Goal: Information Seeking & Learning: Learn about a topic

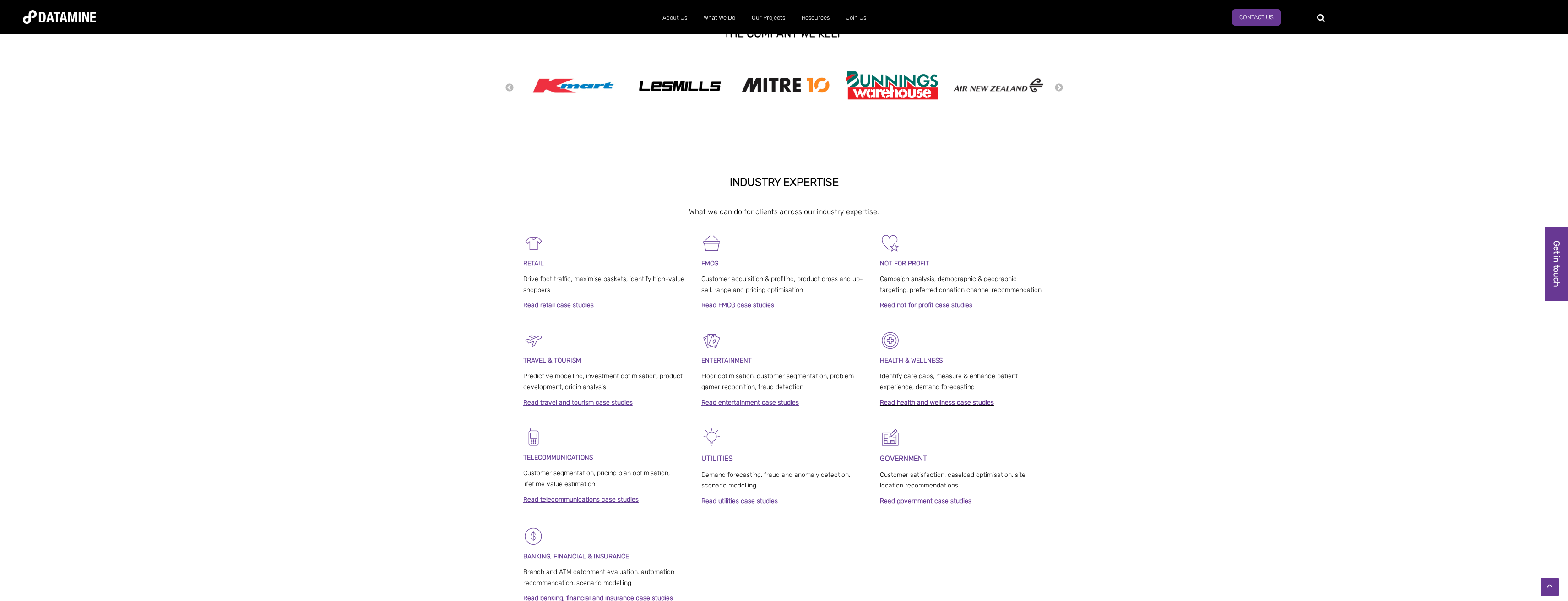
scroll to position [194, 0]
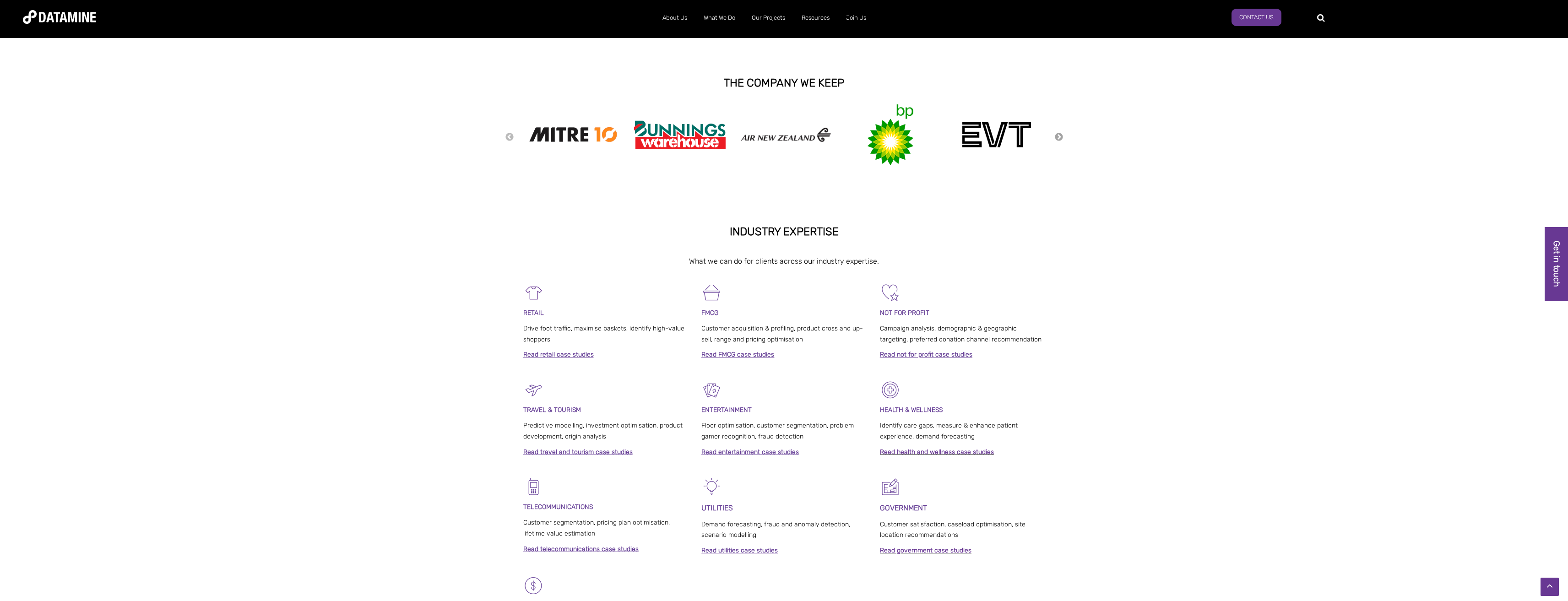
click at [1060, 139] on button "Next" at bounding box center [1059, 137] width 9 height 10
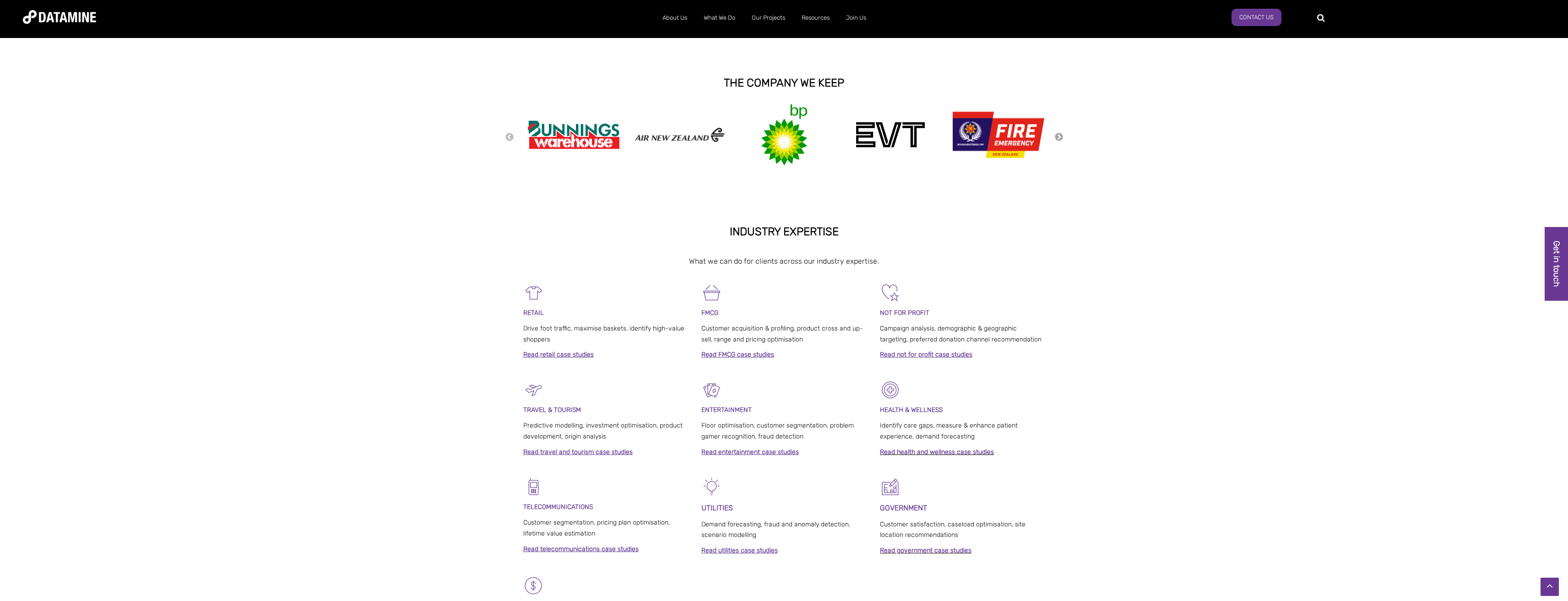
click at [1060, 139] on button "Next" at bounding box center [1059, 137] width 9 height 10
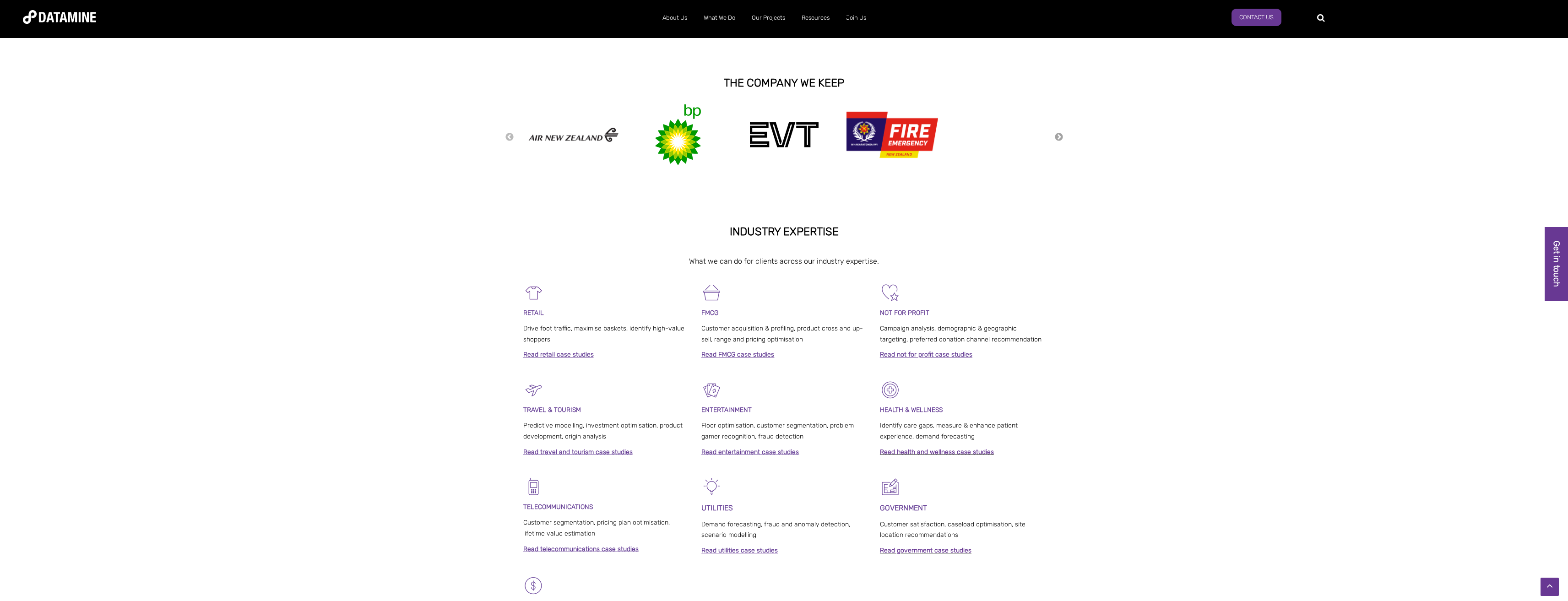
click at [1060, 139] on button "Next" at bounding box center [1059, 137] width 9 height 10
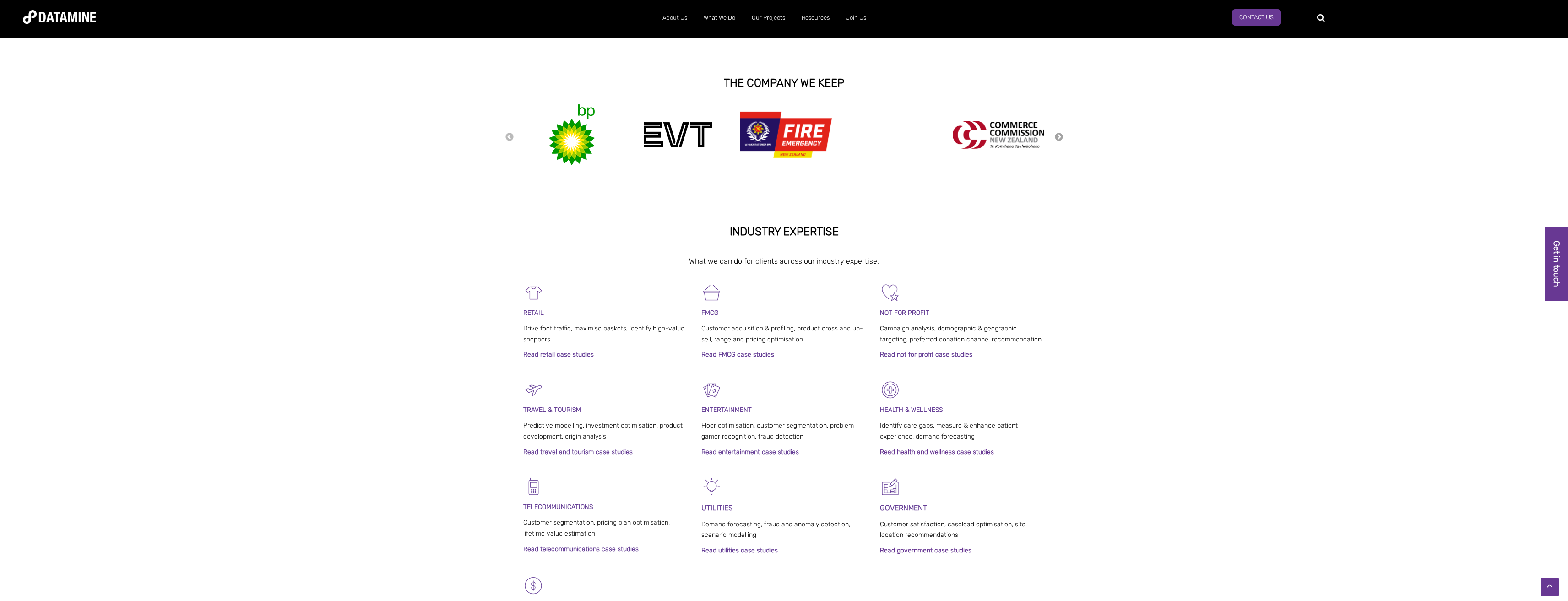
click at [1060, 139] on button "Next" at bounding box center [1059, 137] width 9 height 10
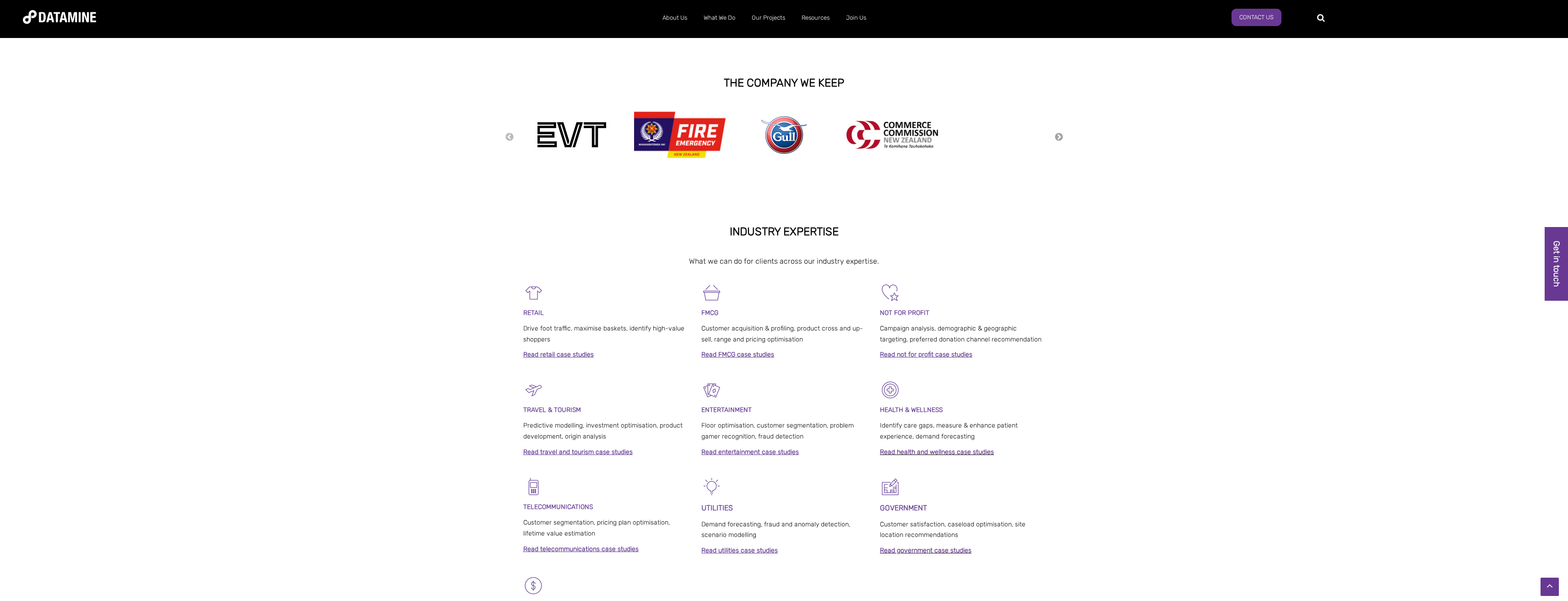
click at [1060, 139] on button "Next" at bounding box center [1059, 137] width 9 height 10
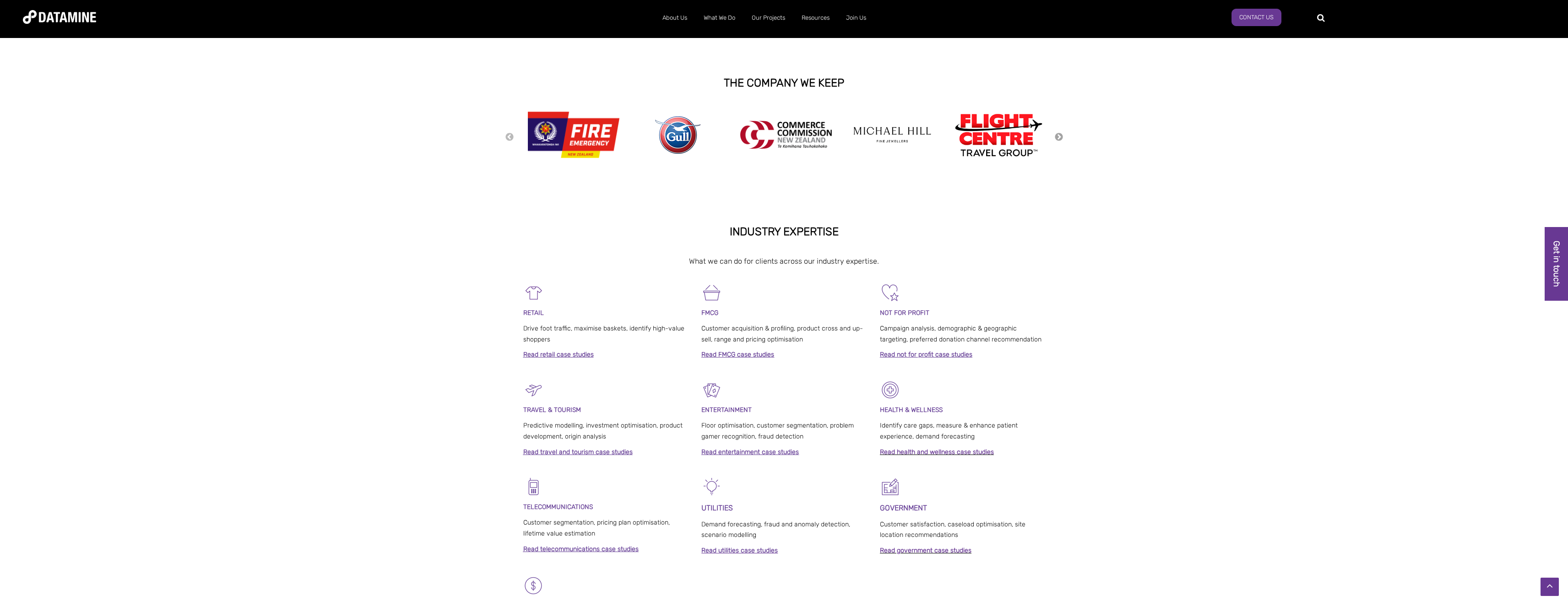
click at [1060, 139] on button "Next" at bounding box center [1059, 137] width 9 height 10
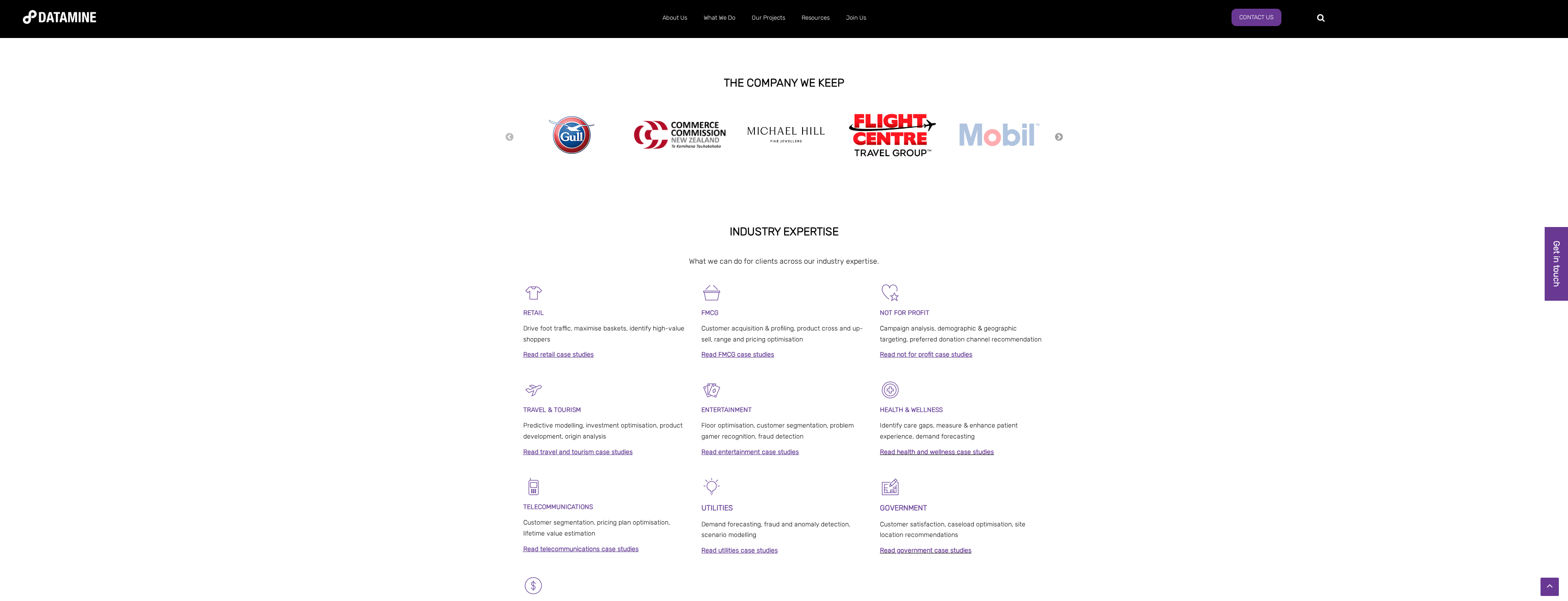
click at [1060, 139] on button "Next" at bounding box center [1059, 137] width 9 height 10
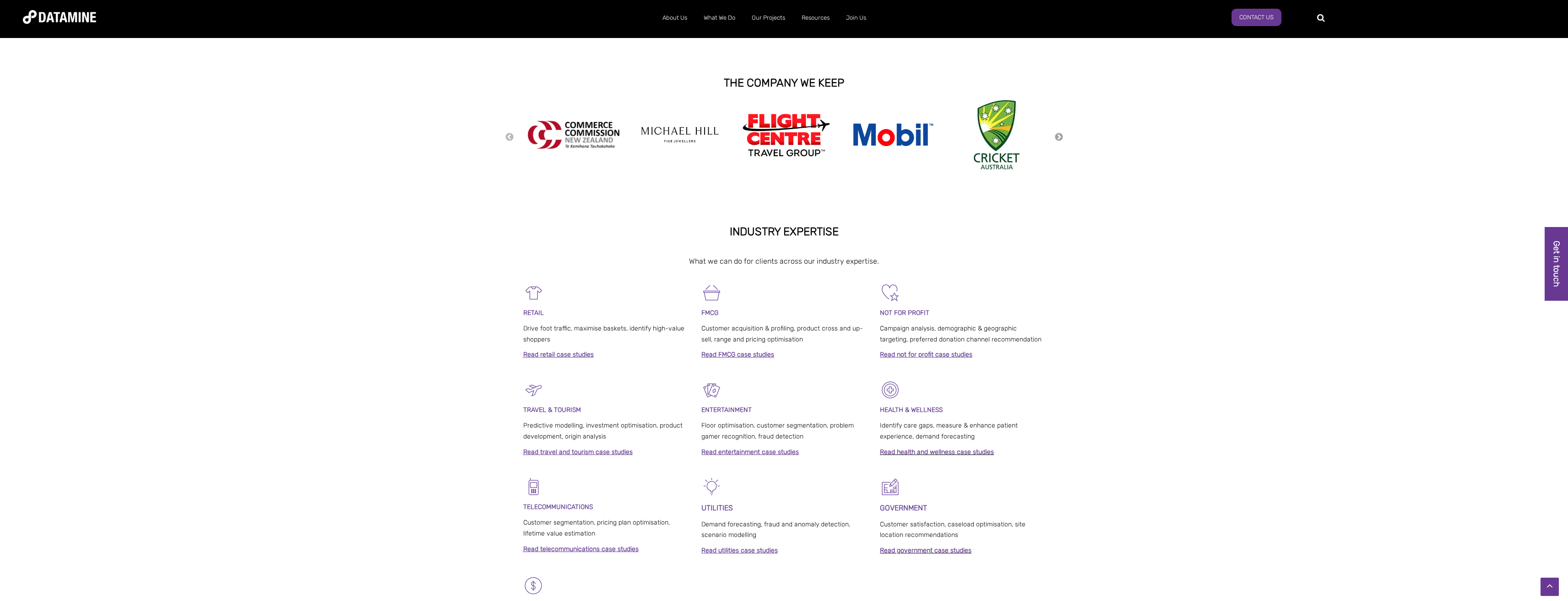
click at [1060, 139] on button "Next" at bounding box center [1059, 137] width 9 height 10
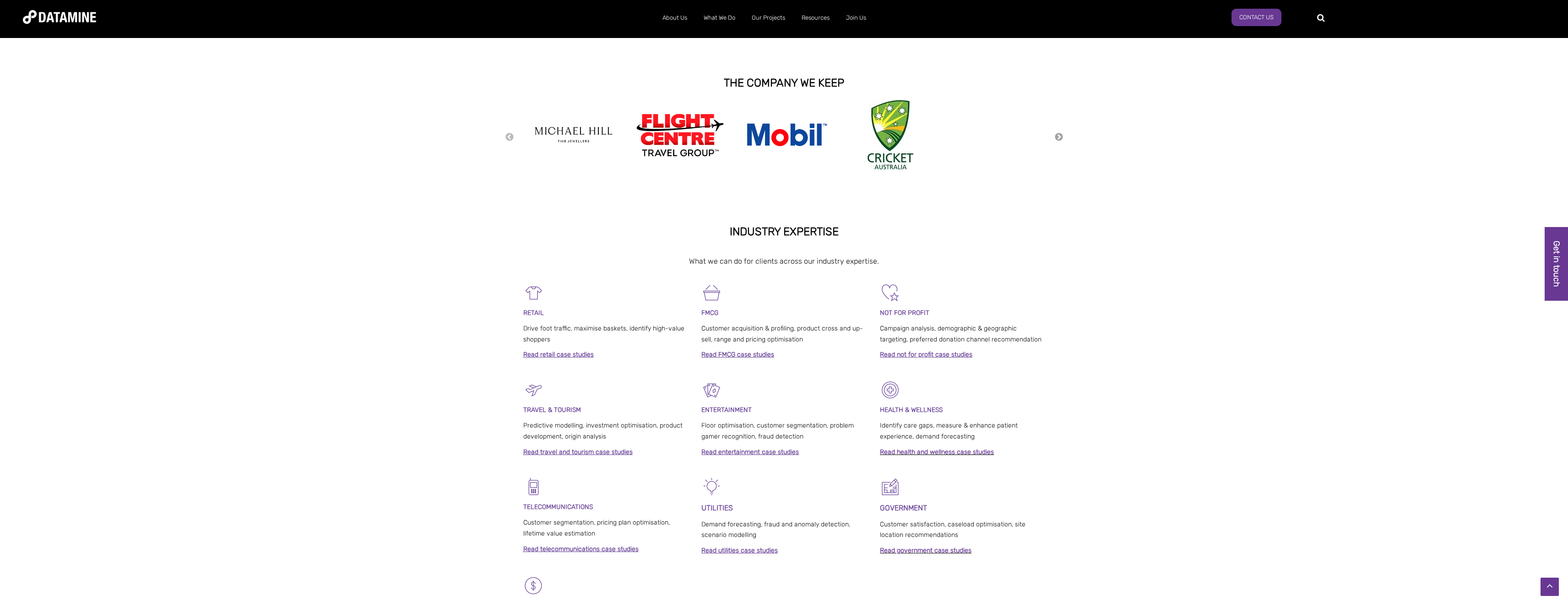
click at [1060, 139] on button "Next" at bounding box center [1059, 137] width 9 height 10
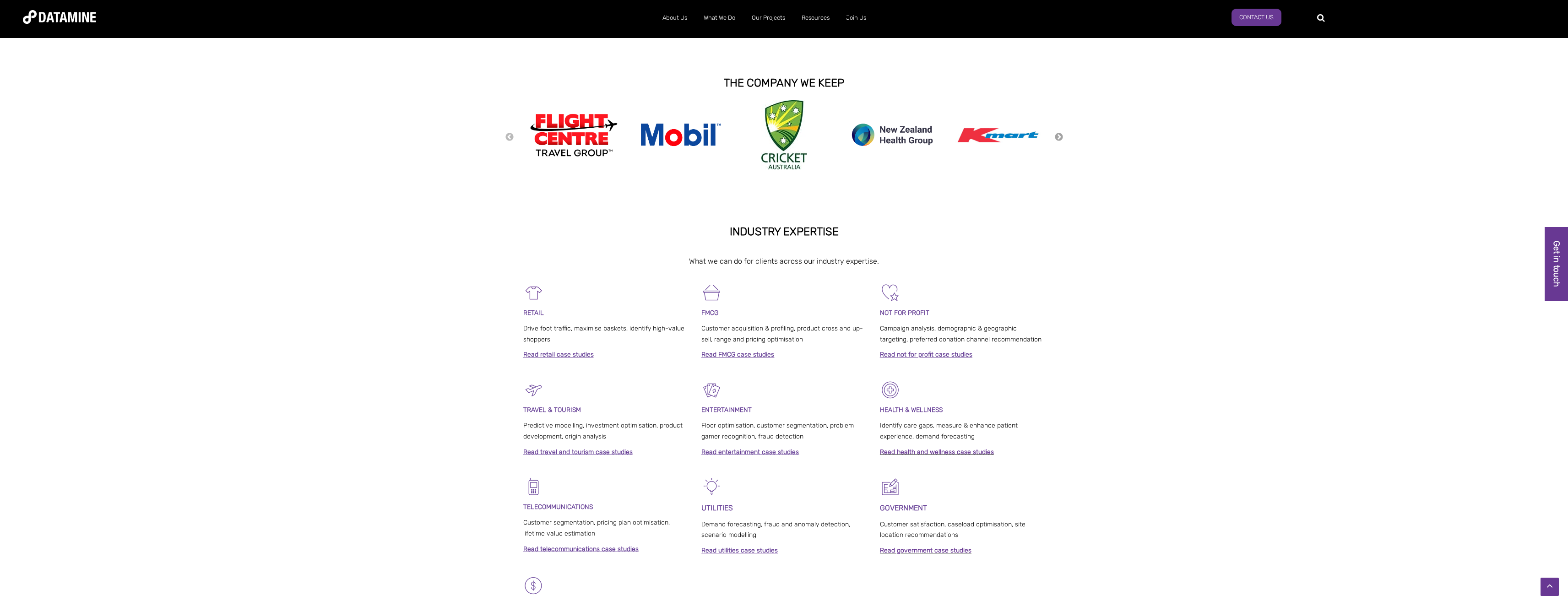
click at [1060, 139] on button "Next" at bounding box center [1059, 137] width 9 height 10
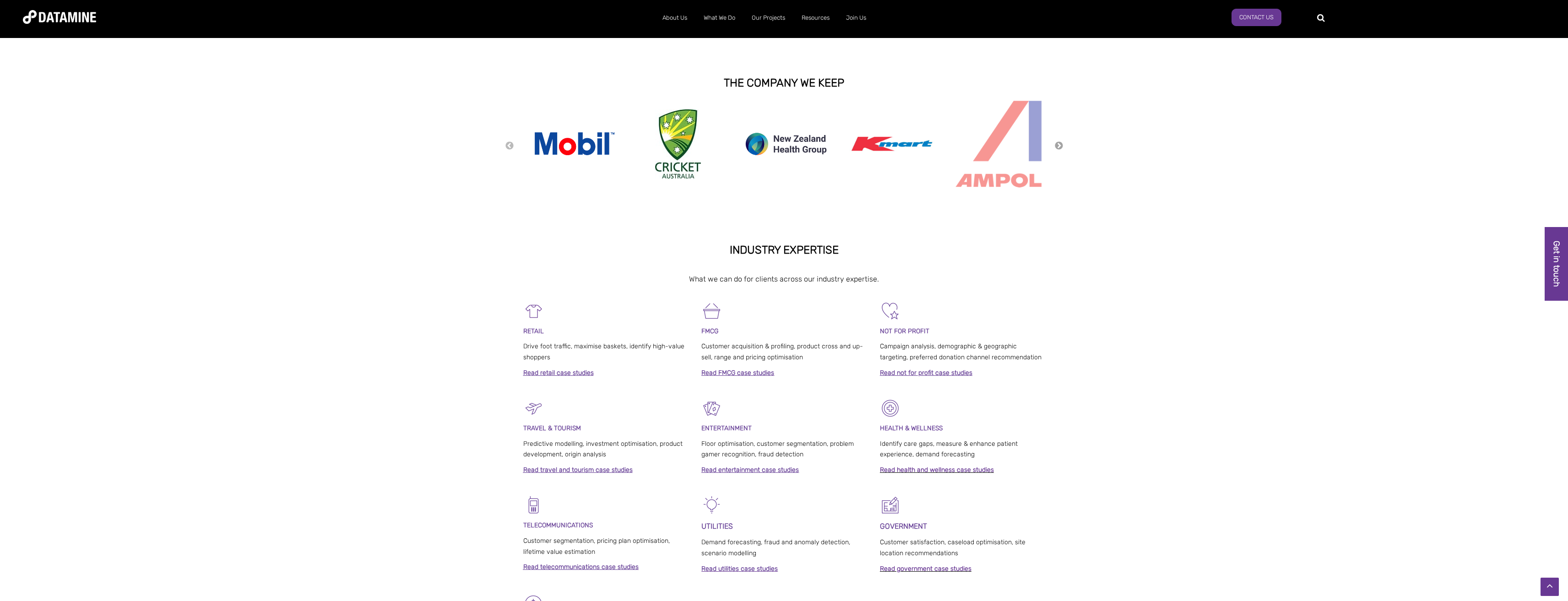
click at [1060, 139] on div "Previous Next" at bounding box center [784, 146] width 558 height 91
click at [1060, 144] on div "Previous Next" at bounding box center [784, 146] width 558 height 91
click at [1060, 144] on button "Next" at bounding box center [1059, 146] width 9 height 10
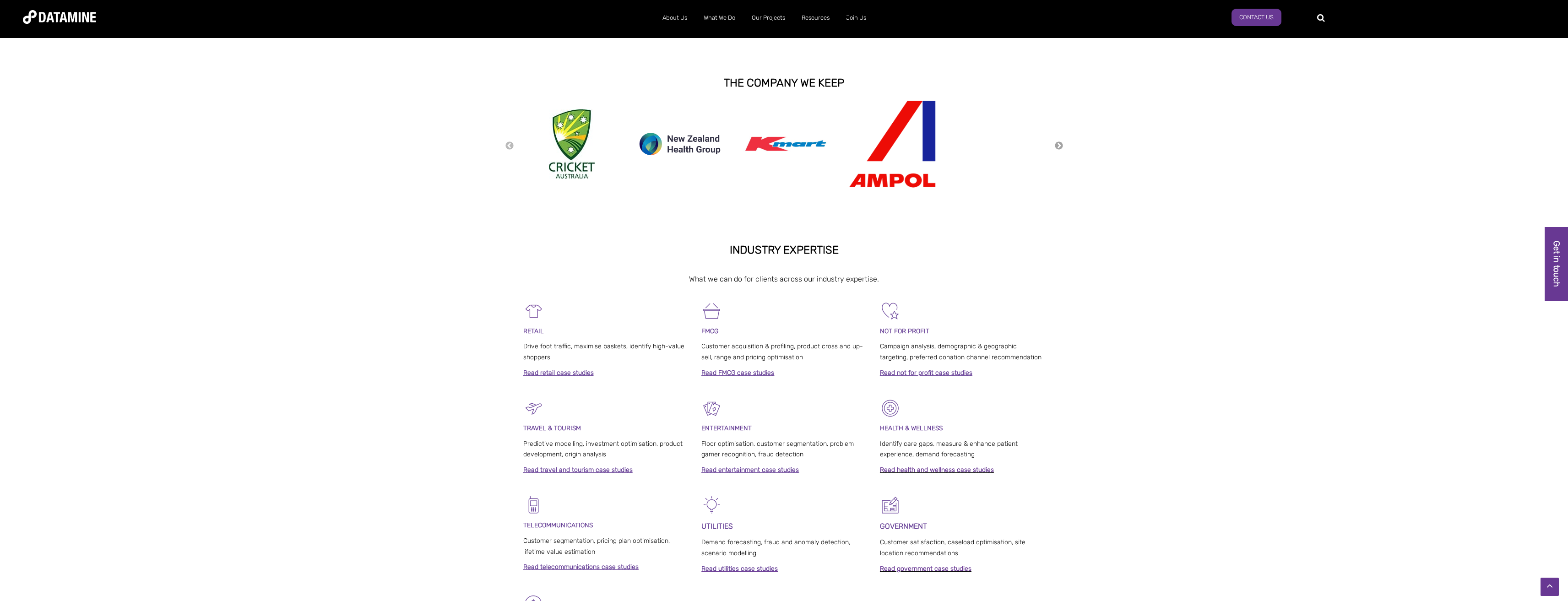
click at [1060, 144] on button "Next" at bounding box center [1059, 146] width 9 height 10
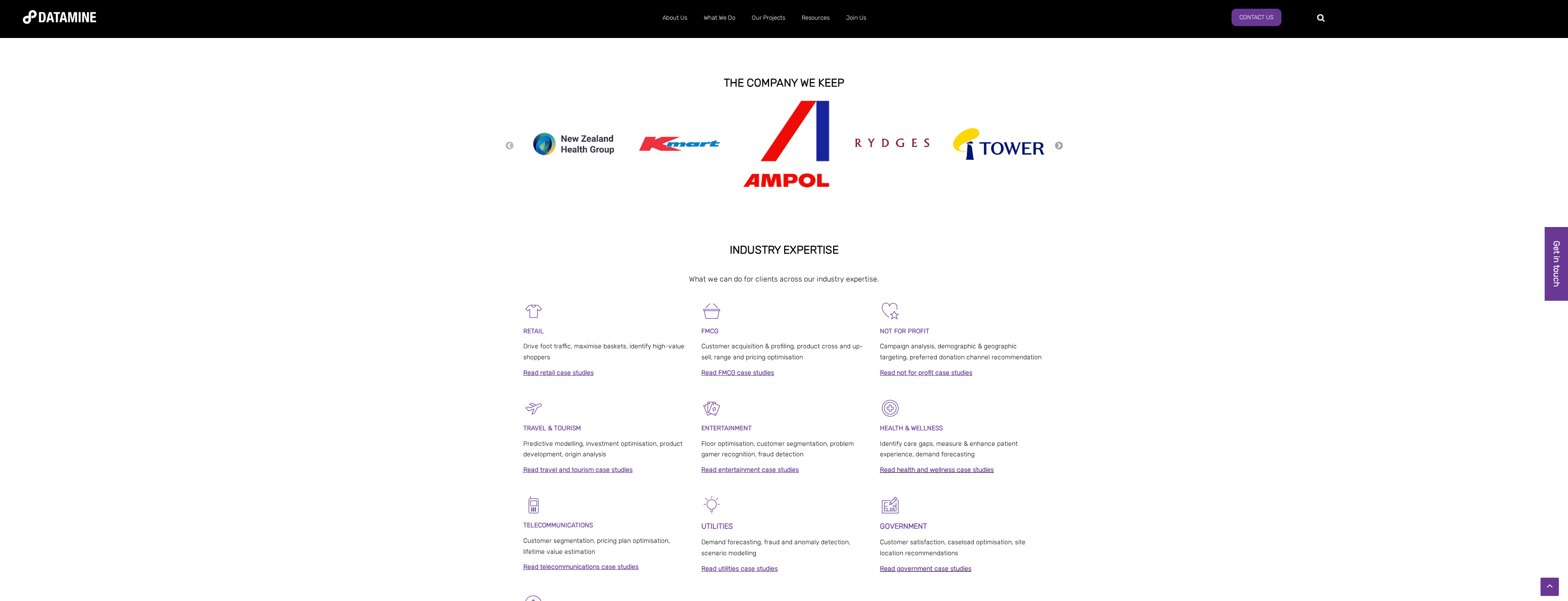
click at [1060, 144] on button "Next" at bounding box center [1059, 146] width 9 height 10
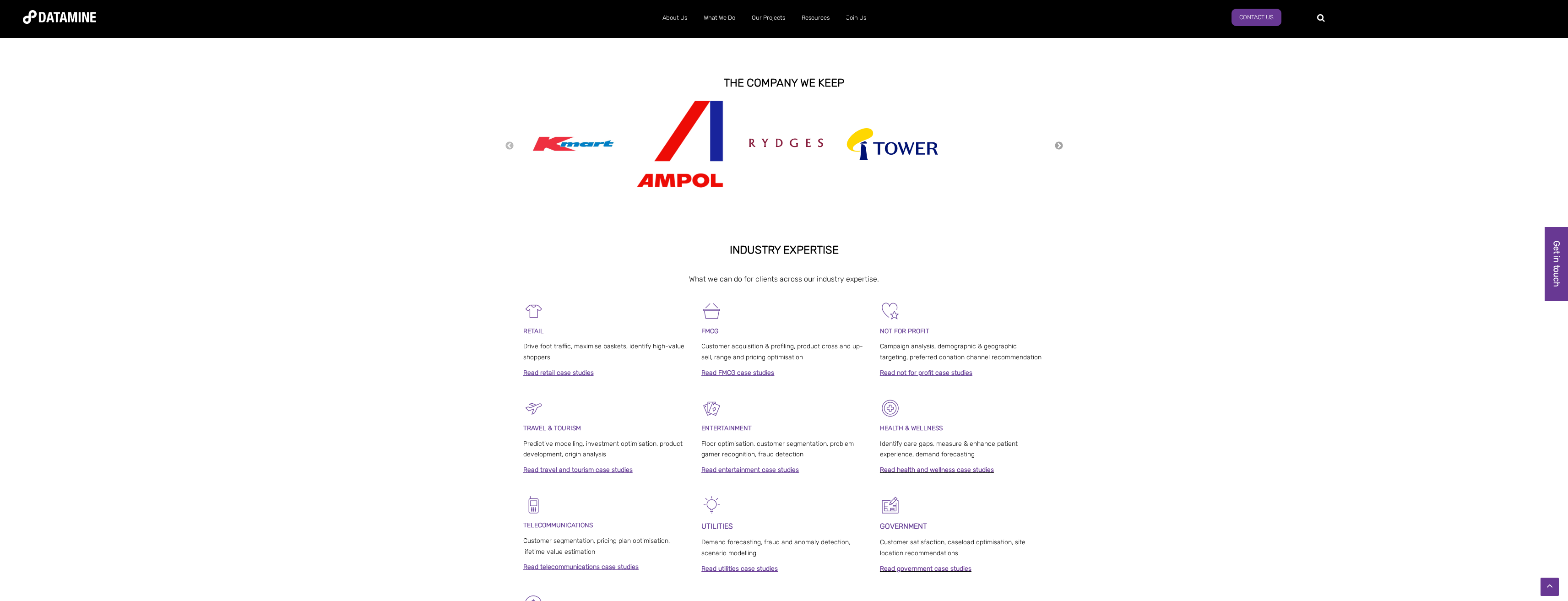
click at [1060, 144] on button "Next" at bounding box center [1059, 146] width 9 height 10
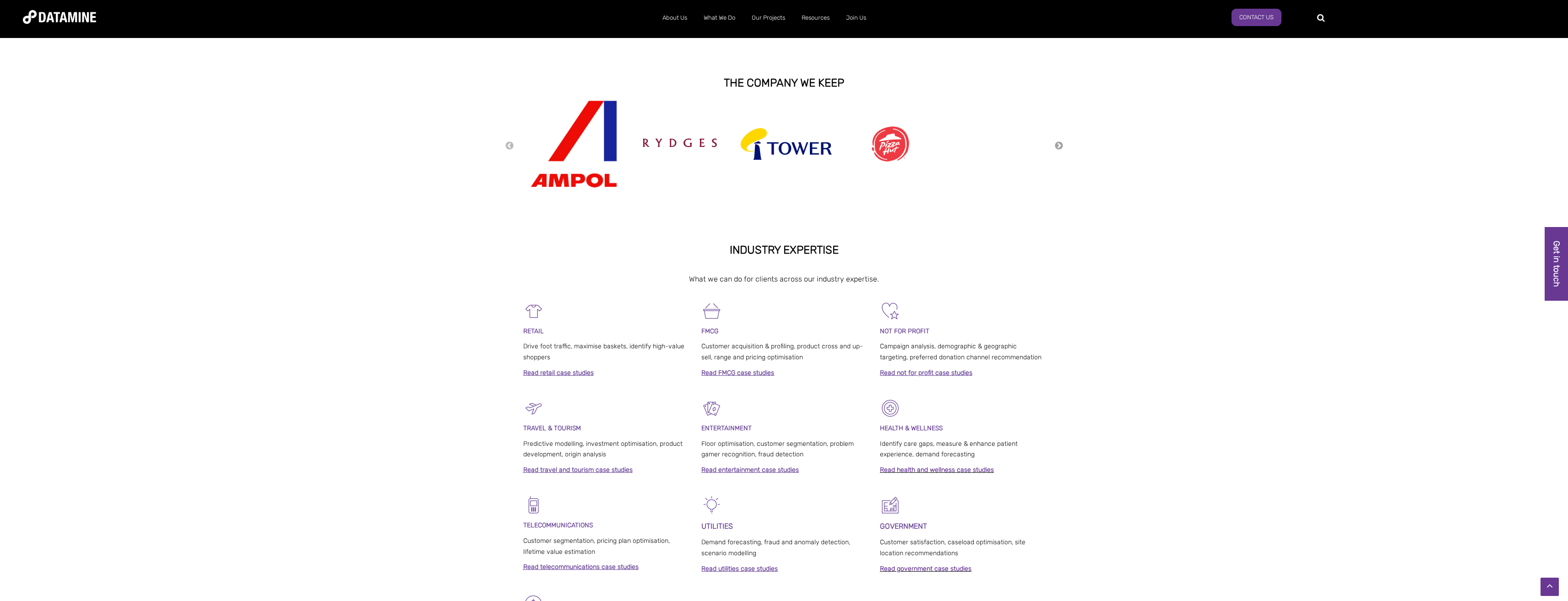
click at [1060, 144] on button "Next" at bounding box center [1059, 146] width 9 height 10
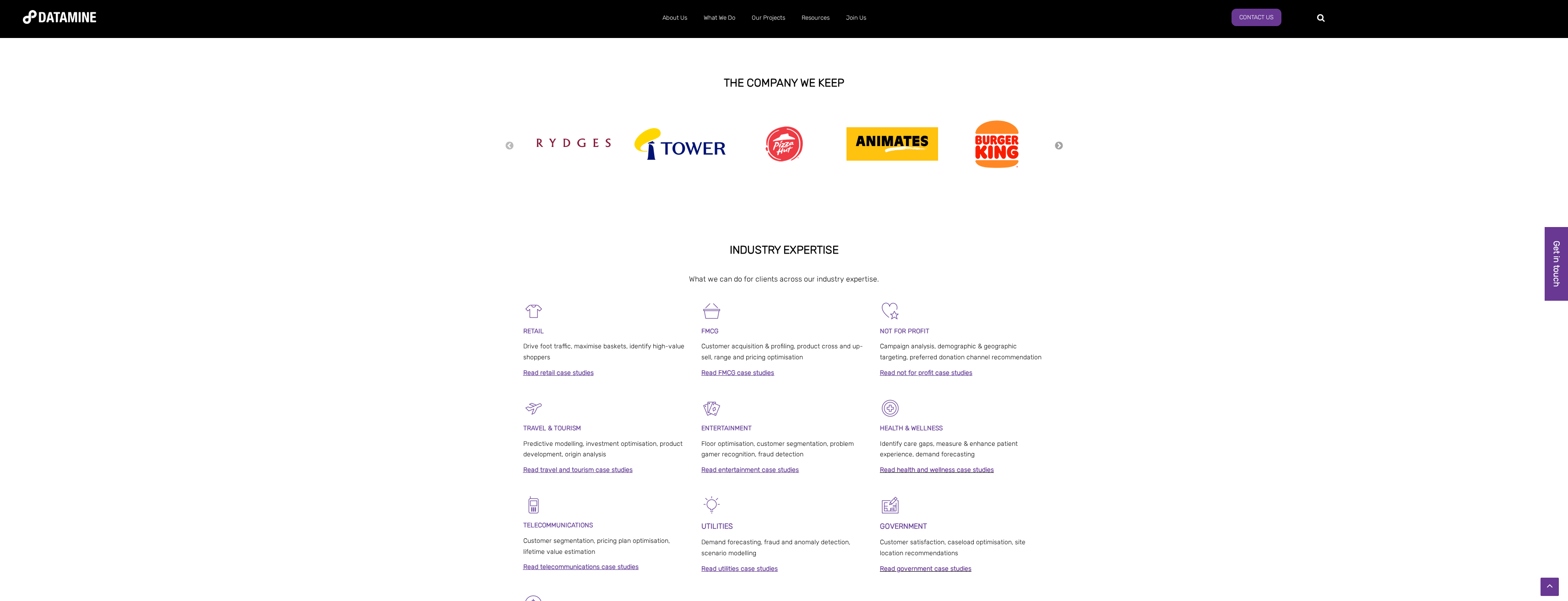
click at [1060, 144] on button "Next" at bounding box center [1059, 146] width 9 height 10
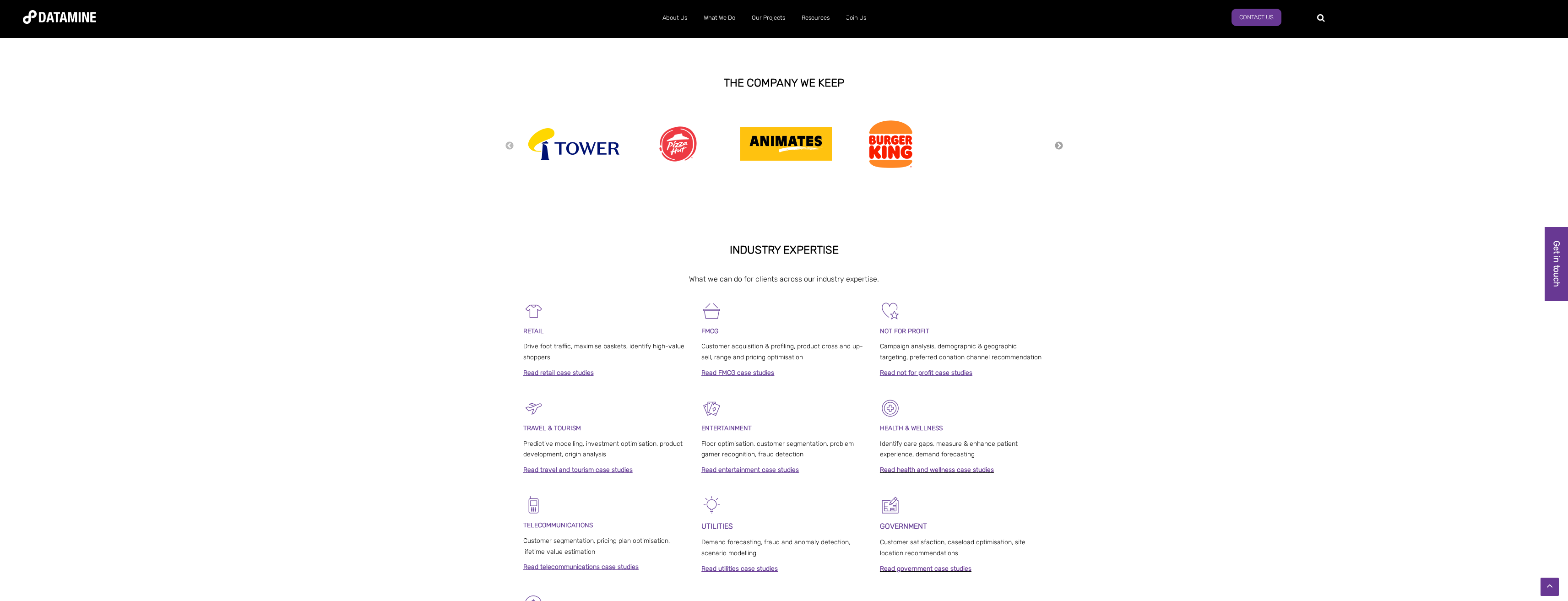
click at [1060, 144] on button "Next" at bounding box center [1059, 146] width 9 height 10
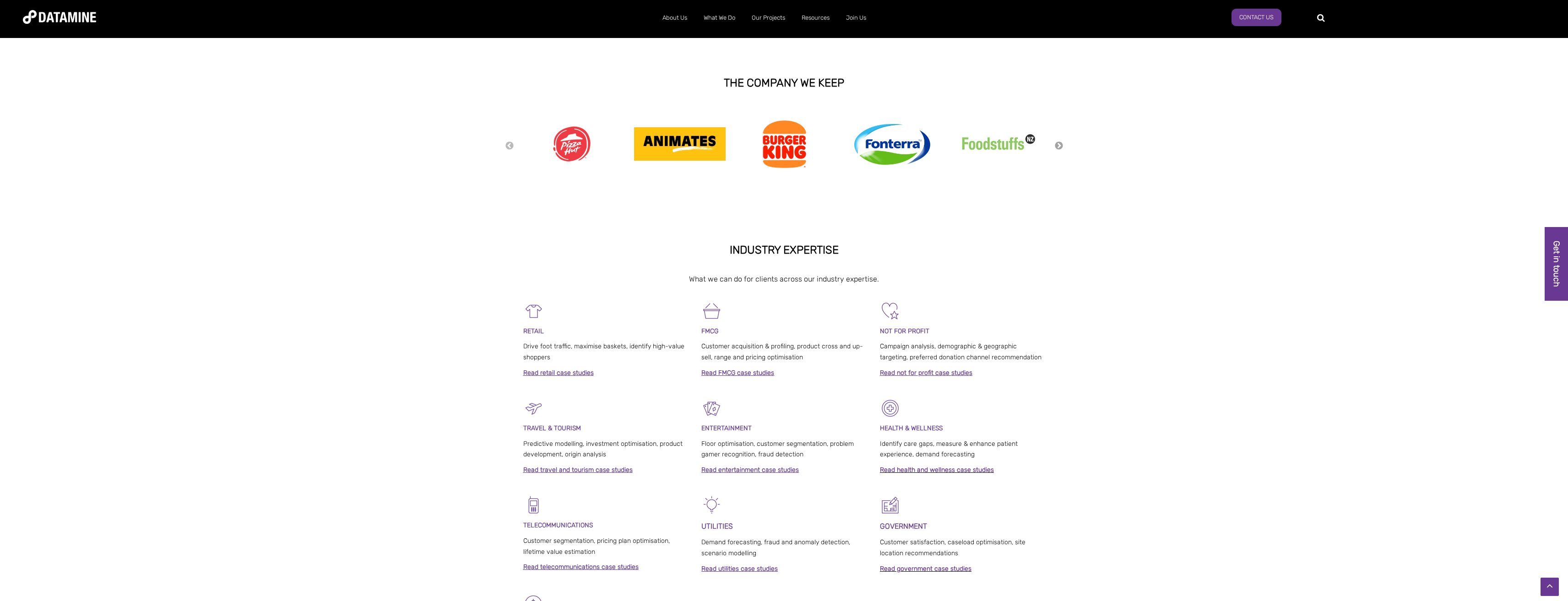
click at [1060, 144] on button "Next" at bounding box center [1059, 146] width 9 height 10
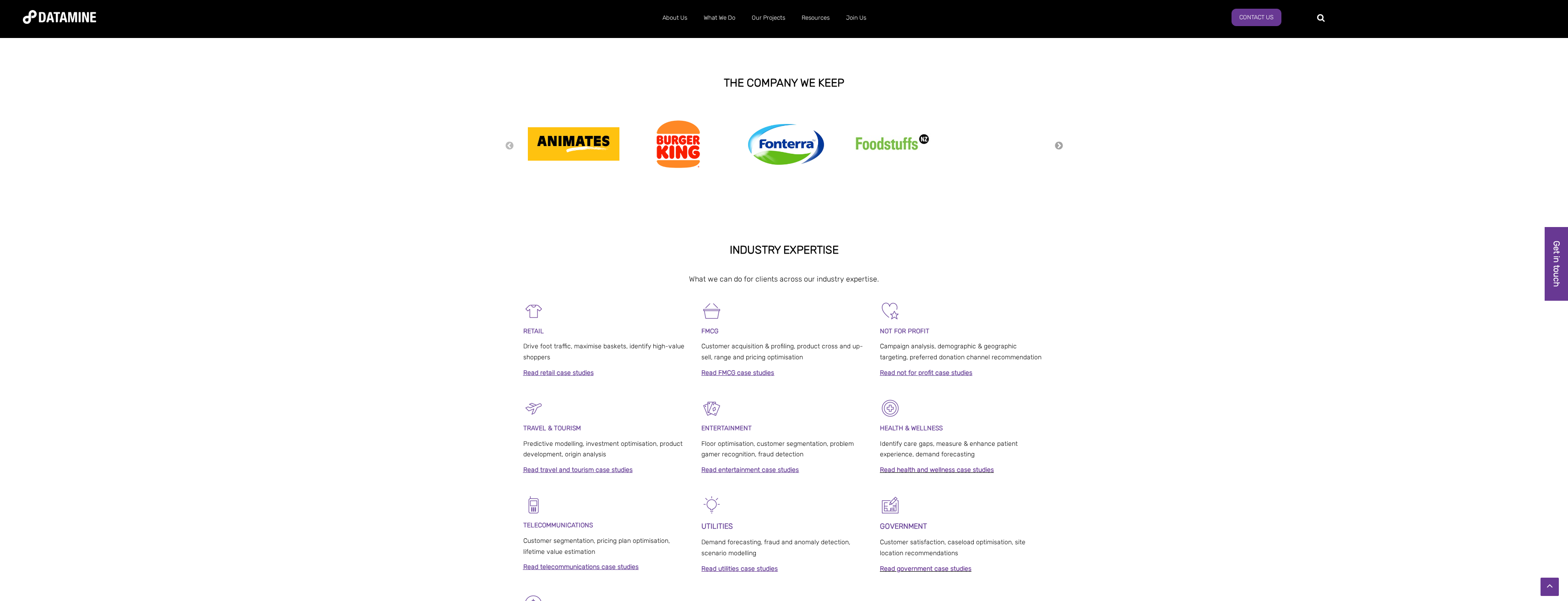
click at [1060, 144] on button "Next" at bounding box center [1059, 146] width 9 height 10
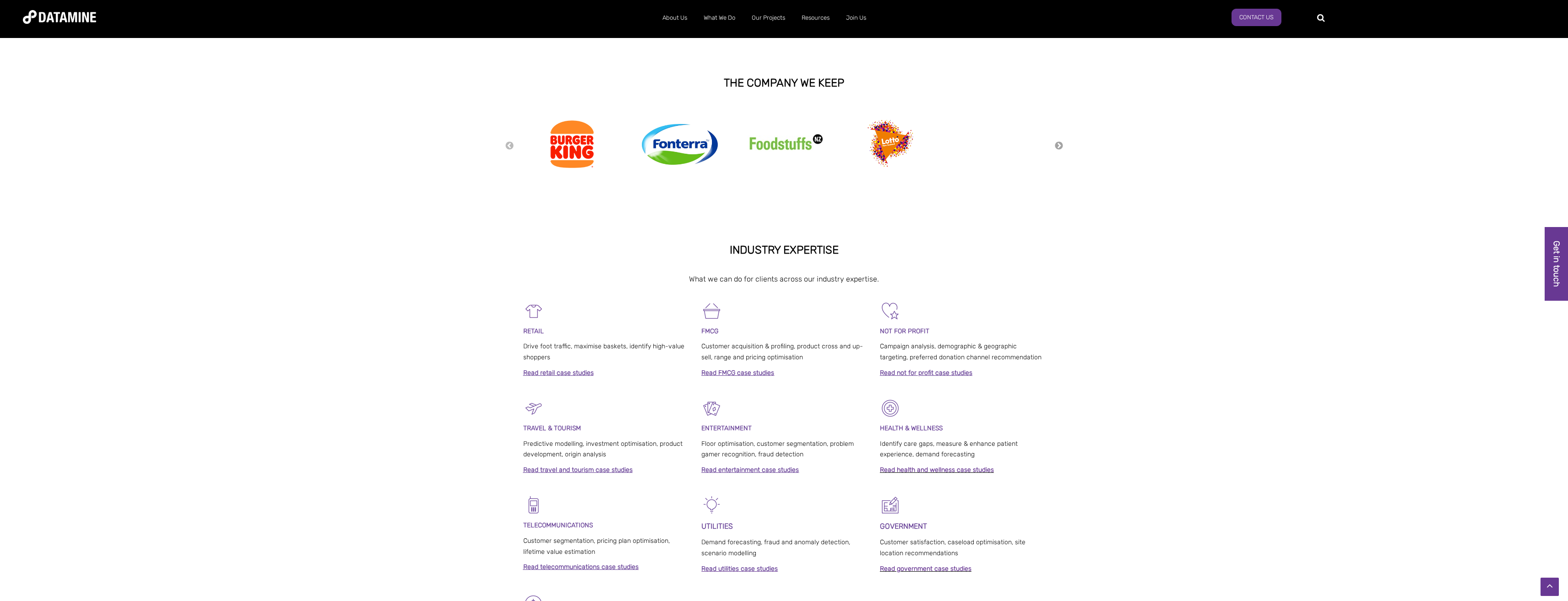
click at [1060, 144] on button "Next" at bounding box center [1059, 146] width 9 height 10
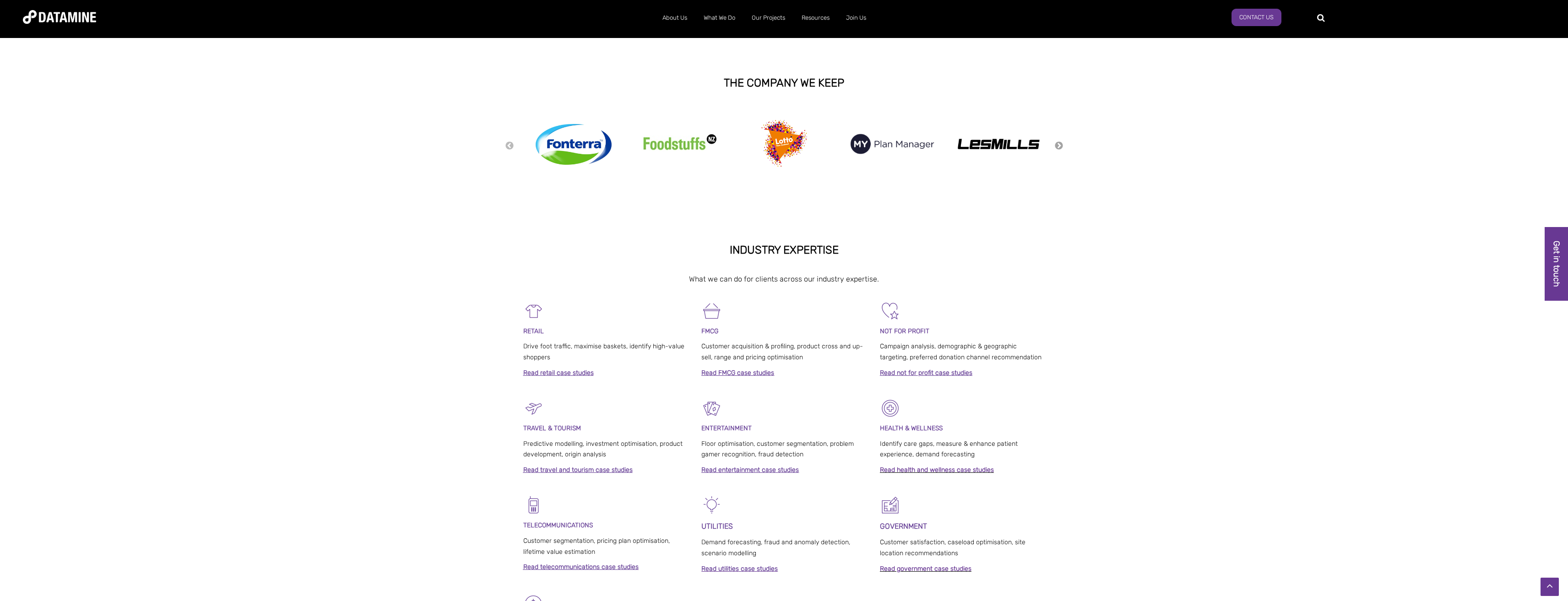
click at [1060, 144] on button "Next" at bounding box center [1059, 146] width 9 height 10
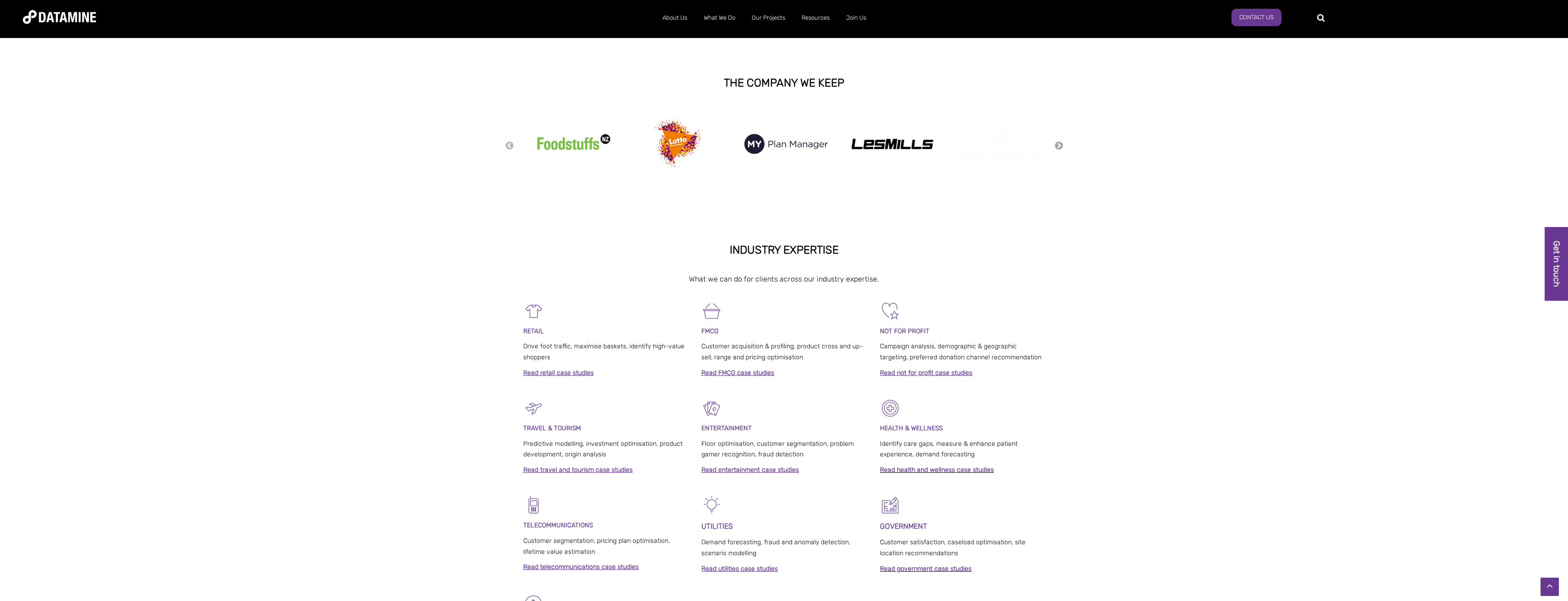
click at [1060, 144] on button "Next" at bounding box center [1059, 146] width 9 height 10
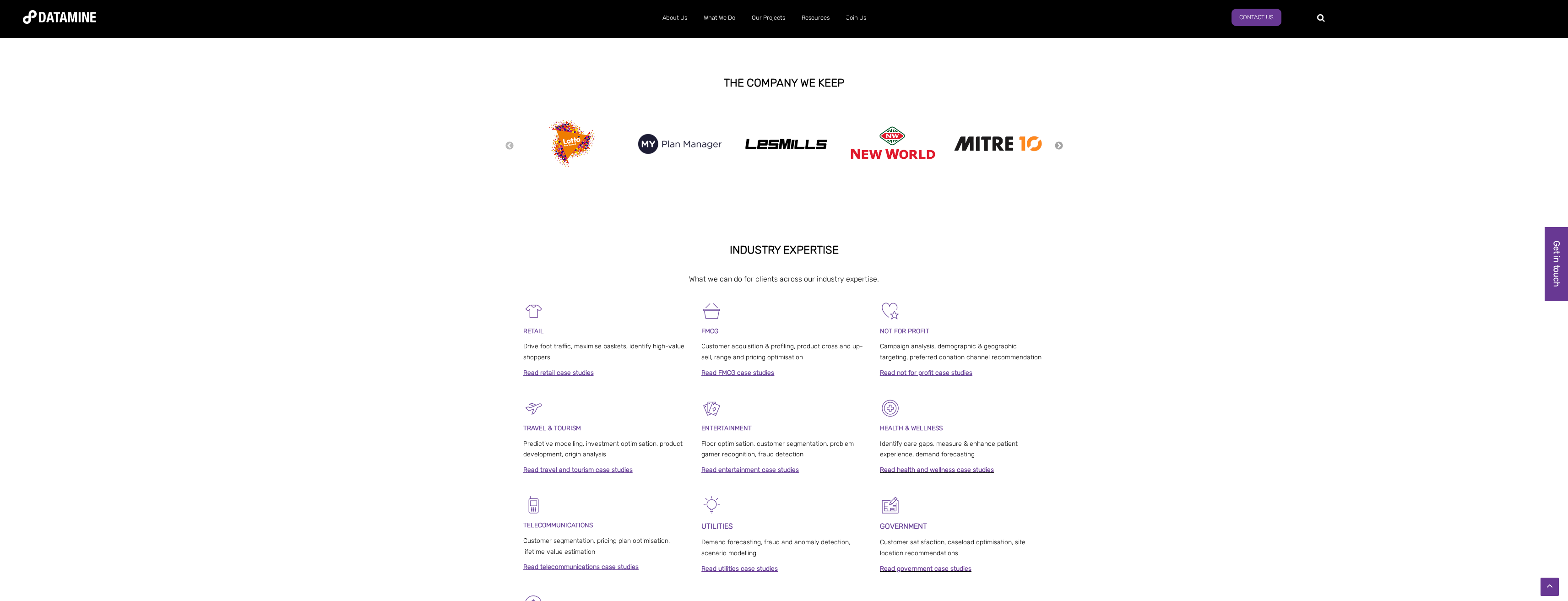
click at [1060, 144] on button "Next" at bounding box center [1059, 146] width 9 height 10
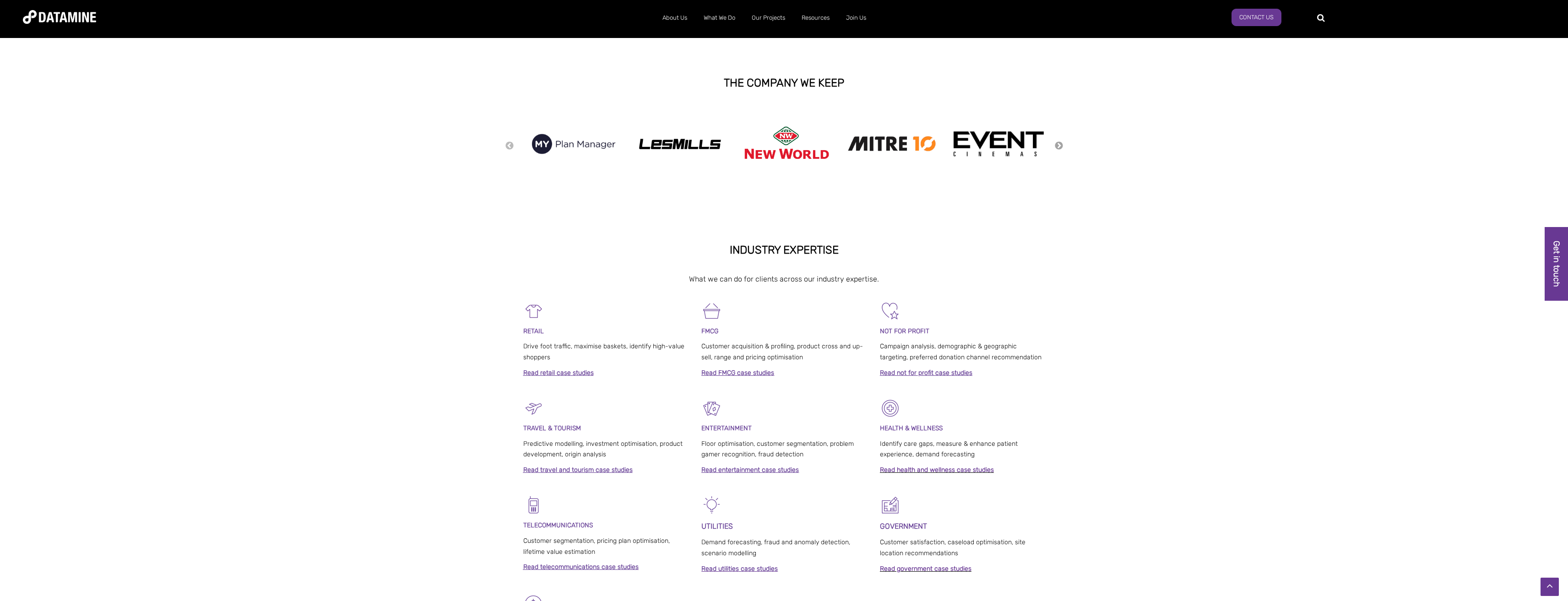
click at [1060, 144] on button "Next" at bounding box center [1059, 146] width 9 height 10
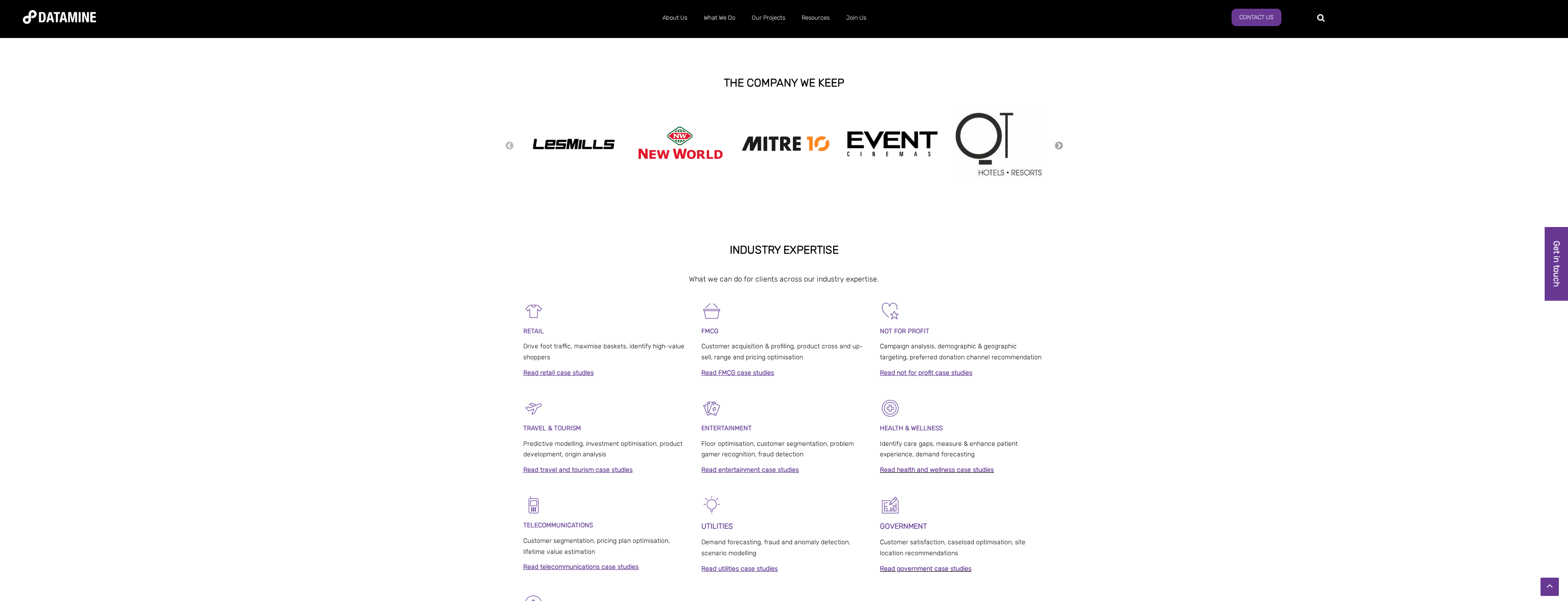
click at [1060, 144] on button "Next" at bounding box center [1059, 146] width 9 height 10
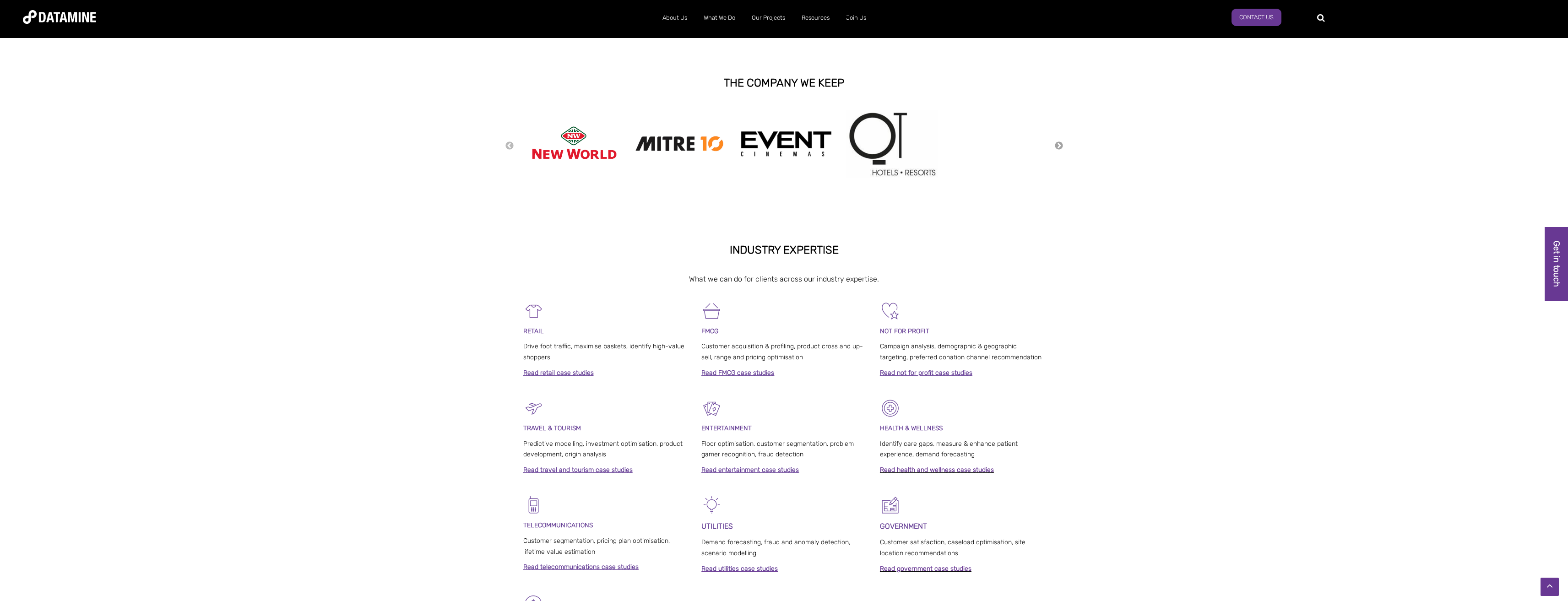
click at [1060, 144] on button "Next" at bounding box center [1059, 146] width 9 height 10
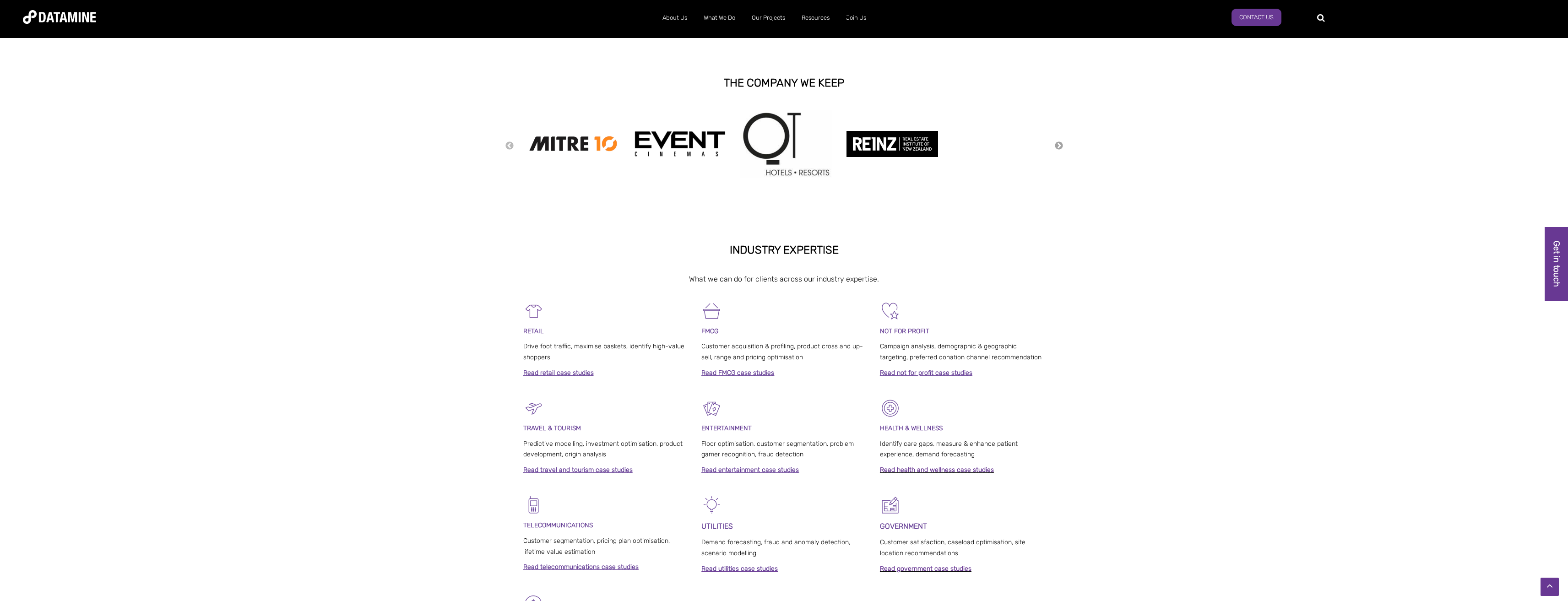
click at [1060, 144] on button "Next" at bounding box center [1059, 146] width 9 height 10
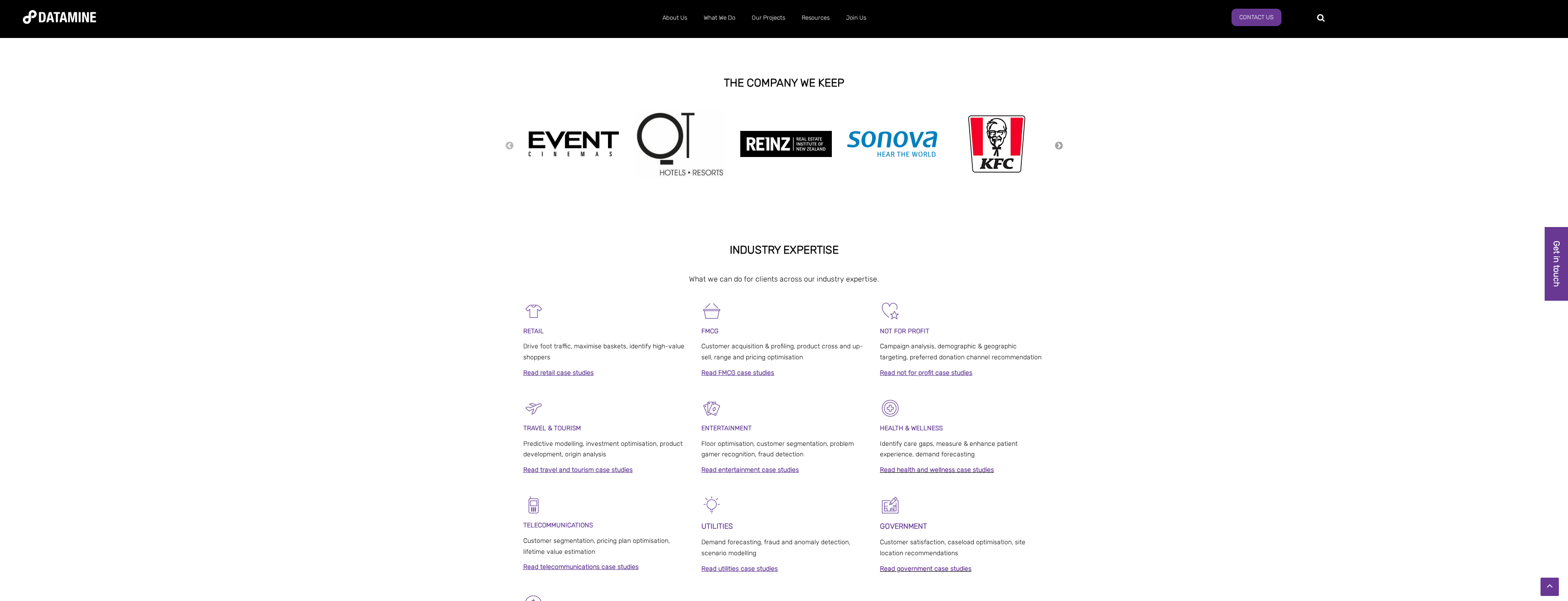
click at [1060, 144] on button "Next" at bounding box center [1059, 146] width 9 height 10
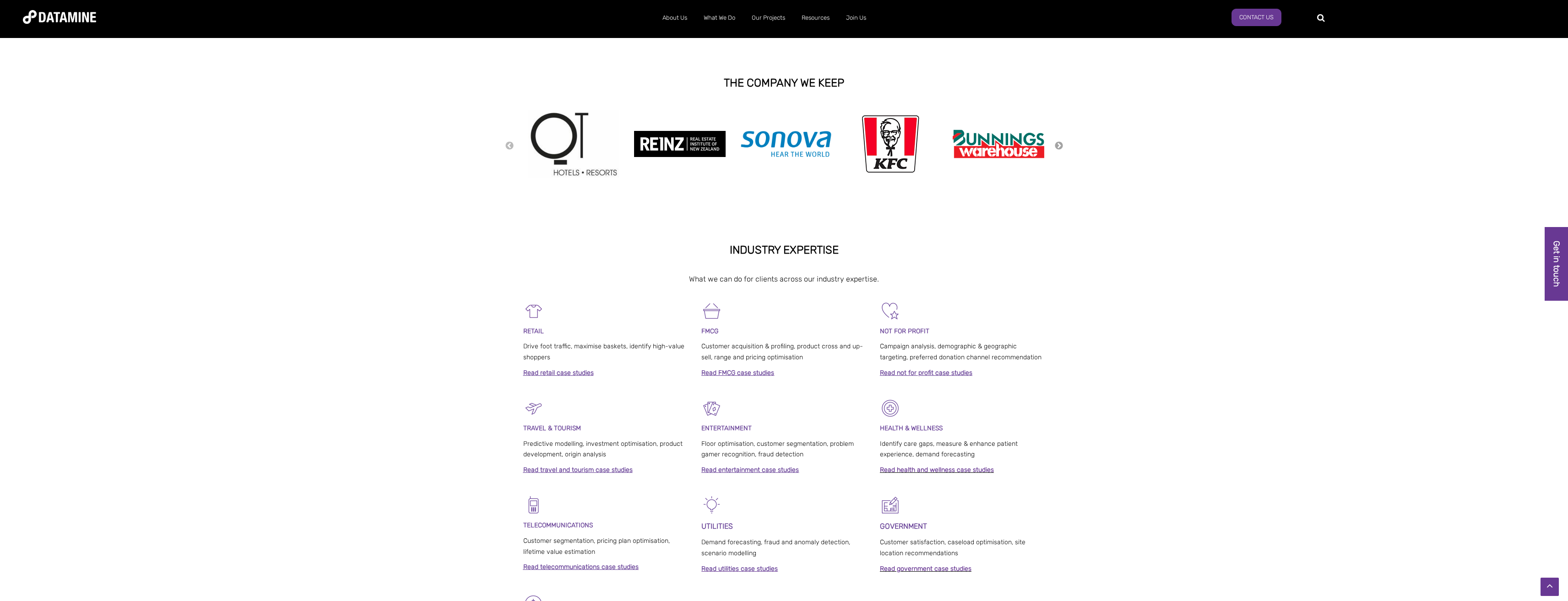
click at [1060, 144] on button "Next" at bounding box center [1059, 146] width 9 height 10
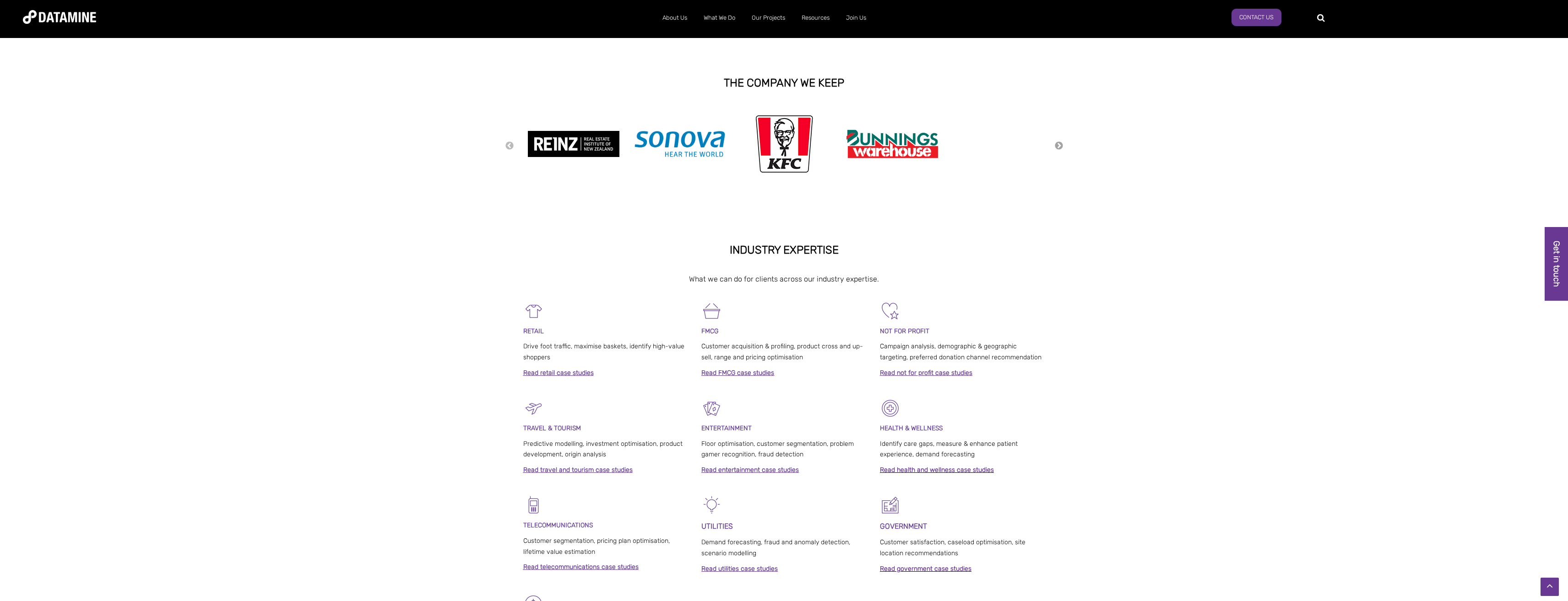
click at [1060, 144] on button "Next" at bounding box center [1059, 146] width 9 height 10
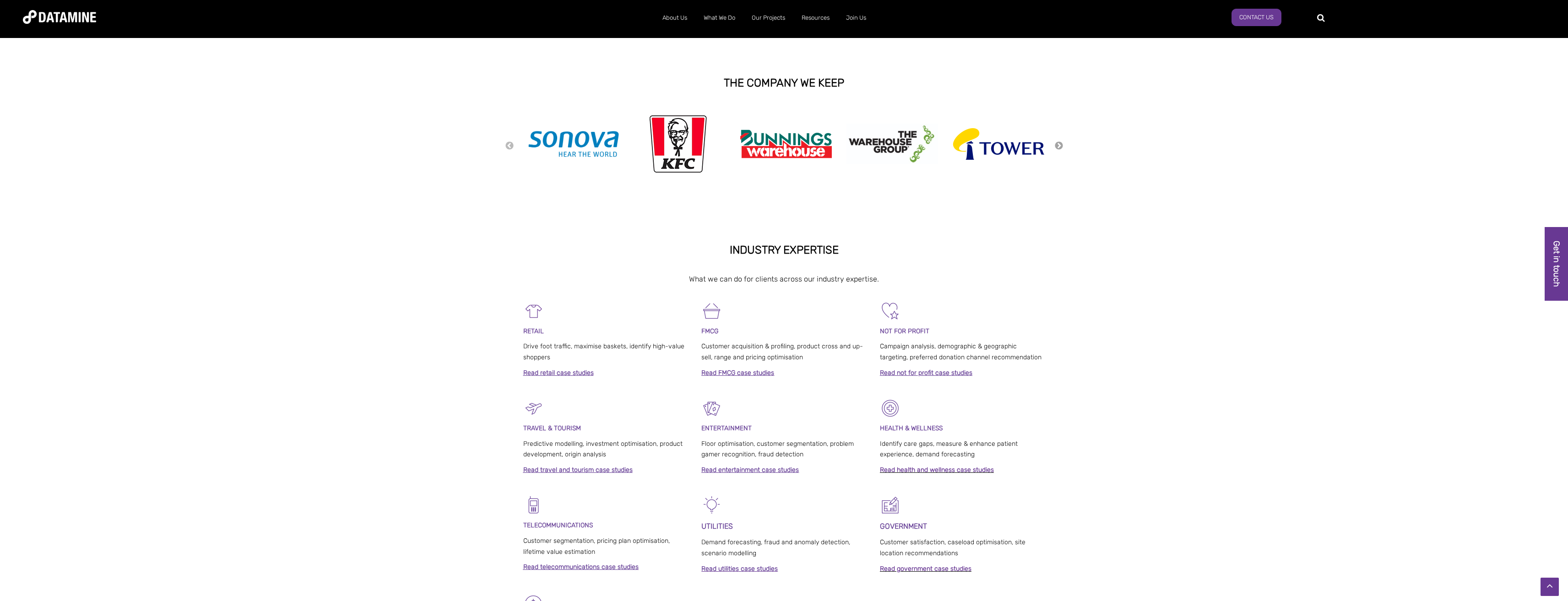
click at [1060, 144] on button "Next" at bounding box center [1059, 146] width 9 height 10
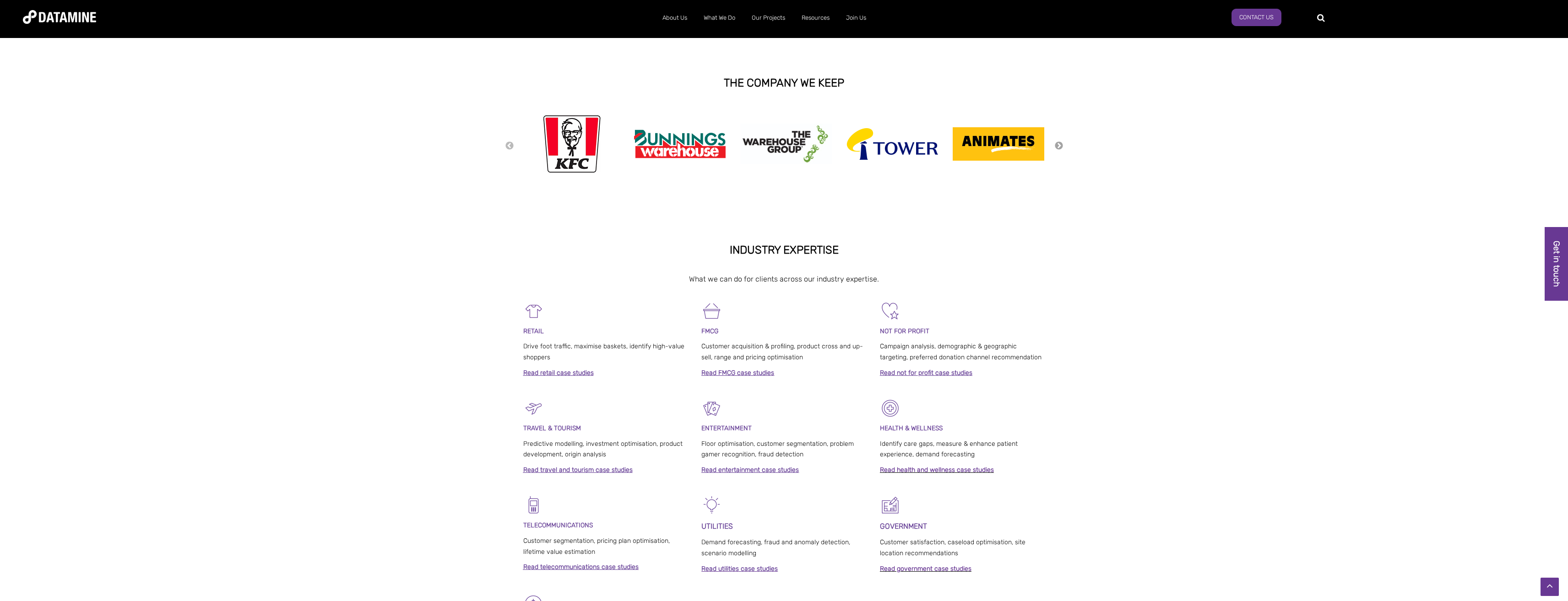
click at [1060, 144] on button "Next" at bounding box center [1059, 146] width 9 height 10
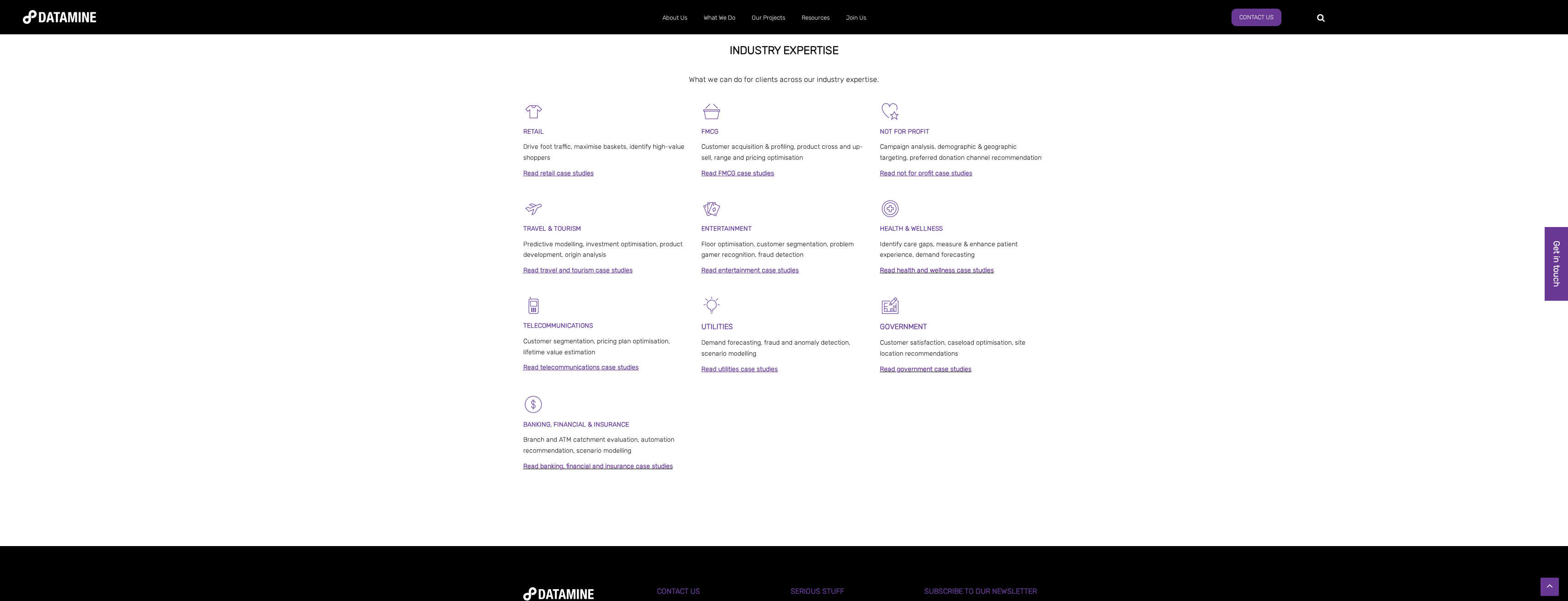
scroll to position [350, 0]
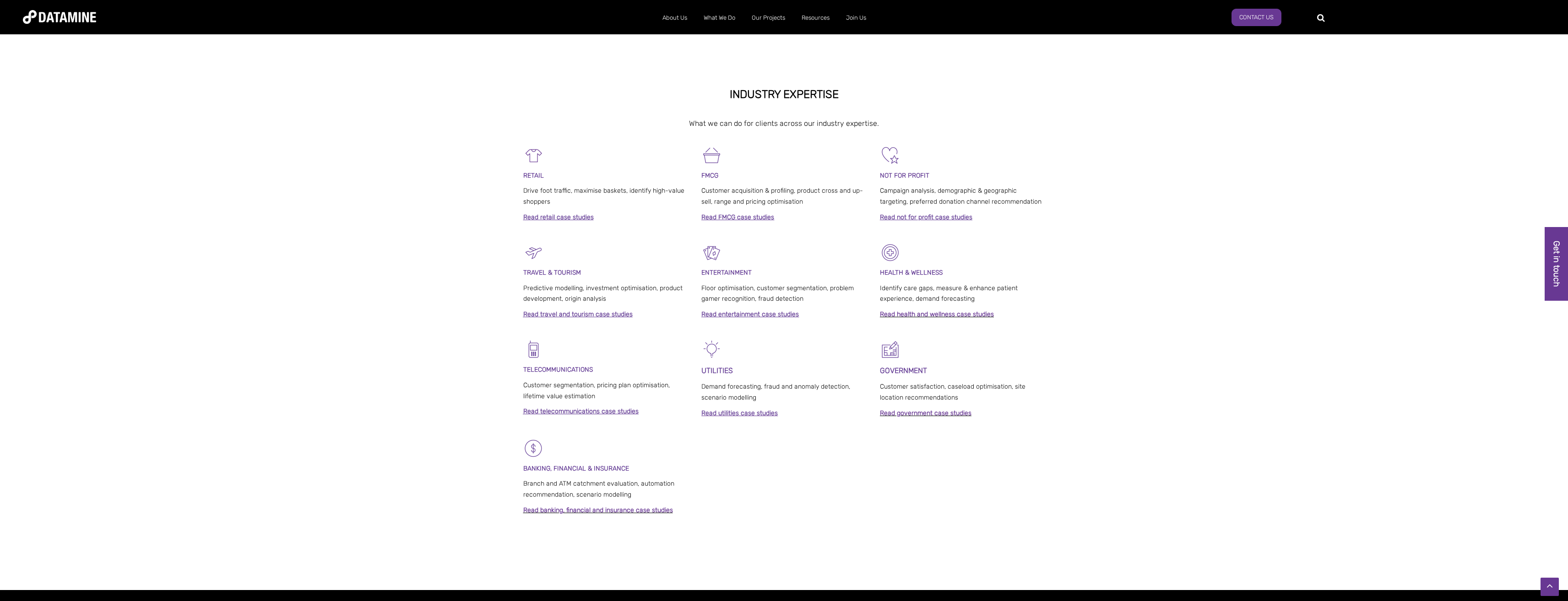
click at [905, 220] on link "Read not for profit case studies" at bounding box center [925, 217] width 92 height 7
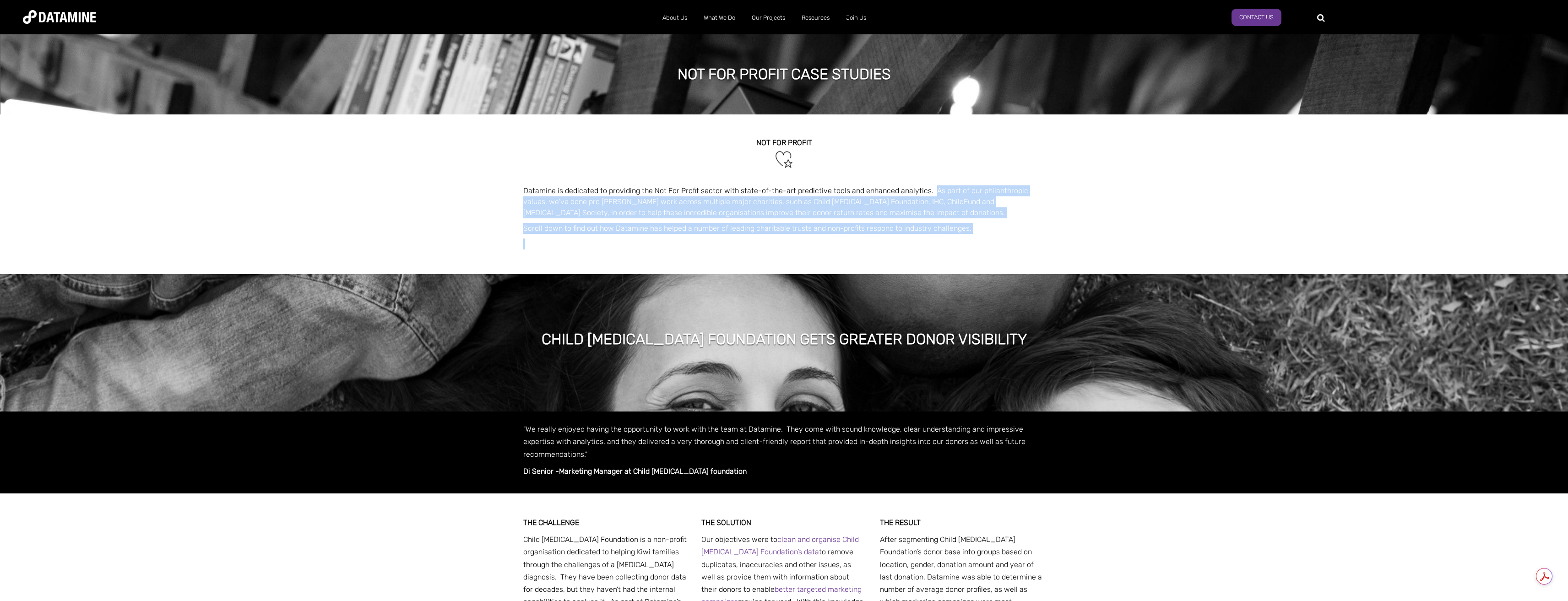
drag, startPoint x: 929, startPoint y: 190, endPoint x: 969, endPoint y: 241, distance: 64.8
click at [969, 241] on span "NOT FOR PROFIT Datamine is dedicated to providing the Not For Profit sector wit…" at bounding box center [784, 189] width 522 height 150
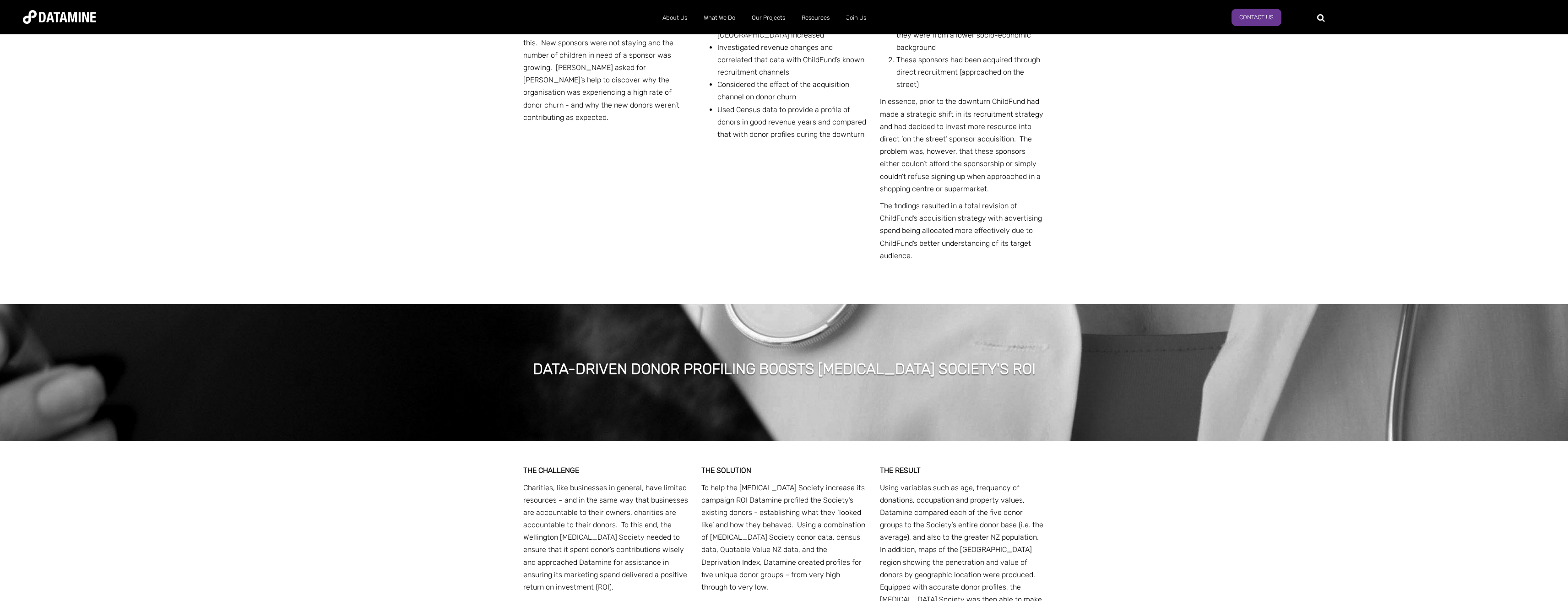
scroll to position [1097, 0]
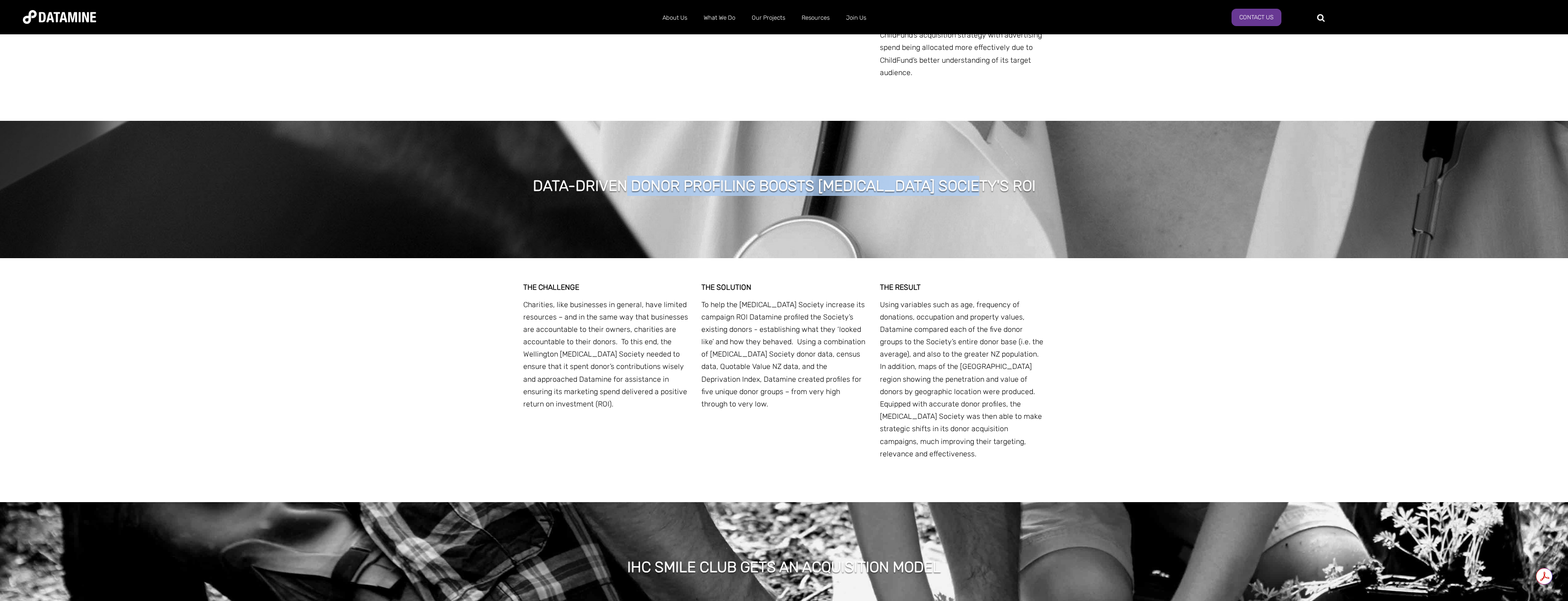
drag, startPoint x: 652, startPoint y: 187, endPoint x: 1010, endPoint y: 183, distance: 358.0
click at [1010, 183] on div "DATA-DRIVEN DONOR PROFILING BOOSTS CANCER SOCIETY'S ROI" at bounding box center [784, 187] width 530 height 23
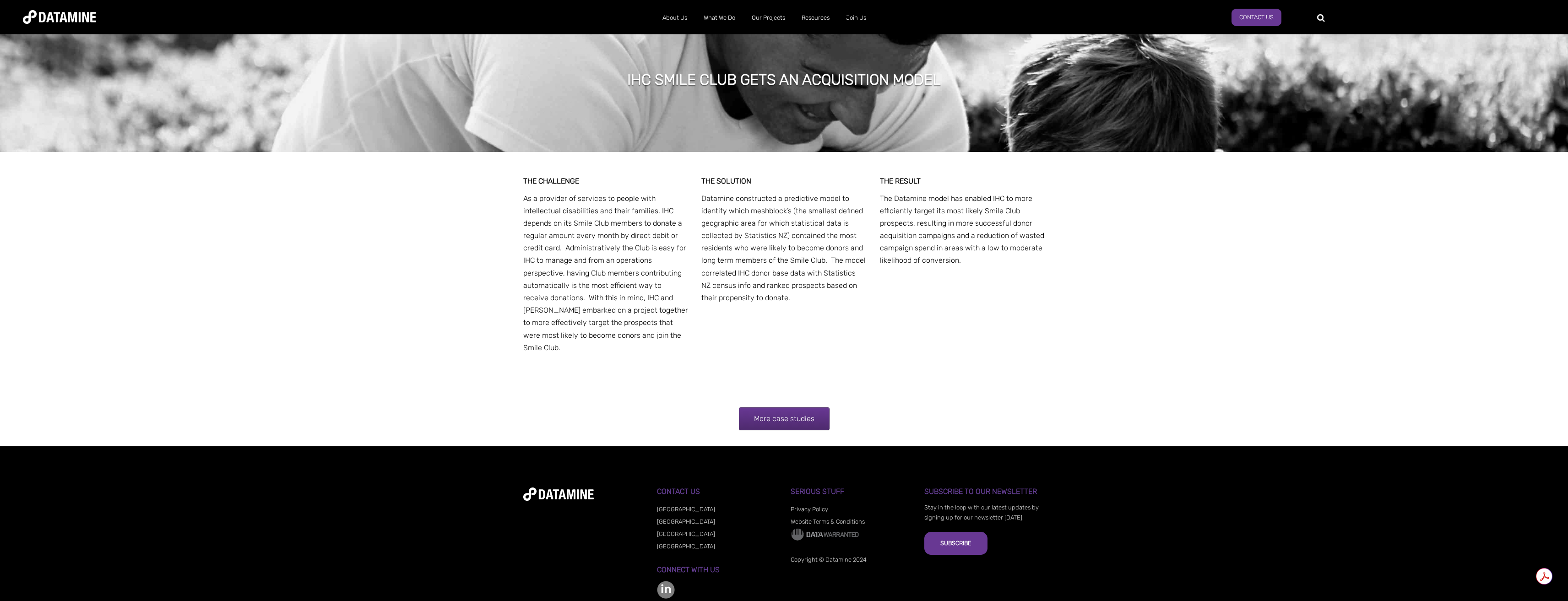
scroll to position [1600, 0]
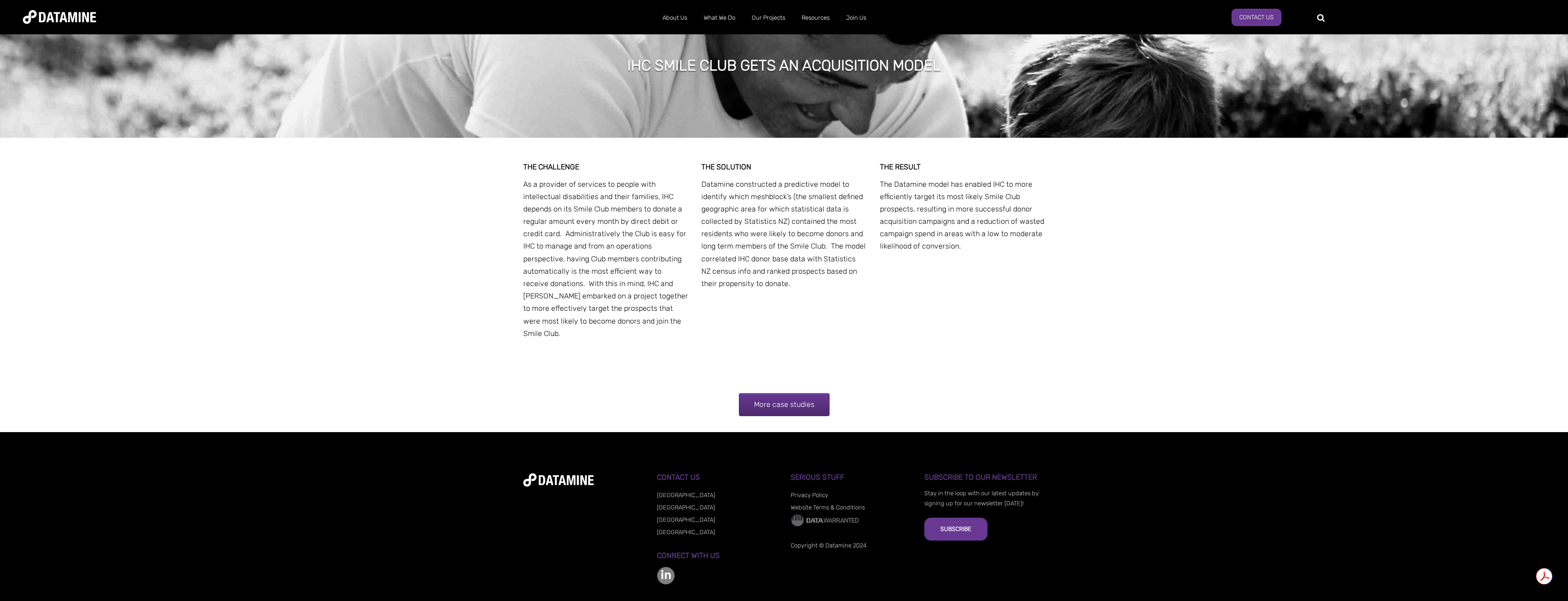
click at [800, 393] on link "More case studies" at bounding box center [784, 404] width 91 height 23
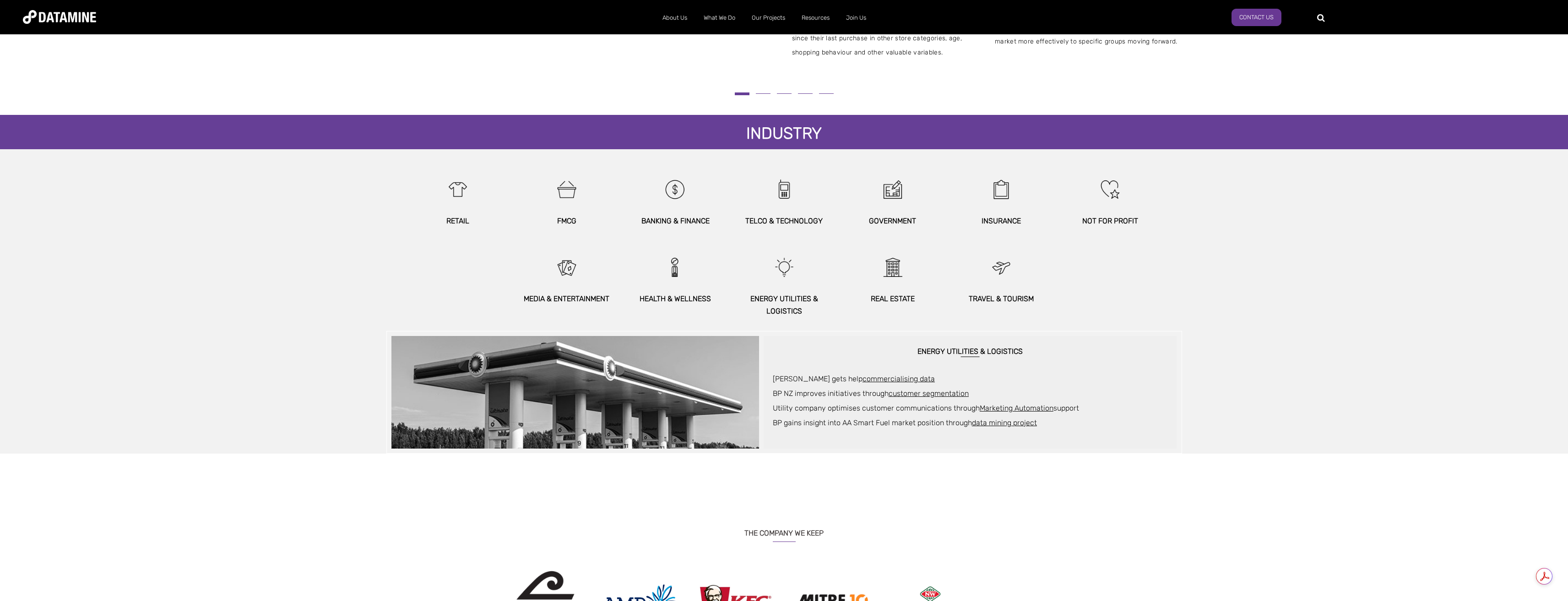
scroll to position [402, 0]
